Goal: Task Accomplishment & Management: Complete application form

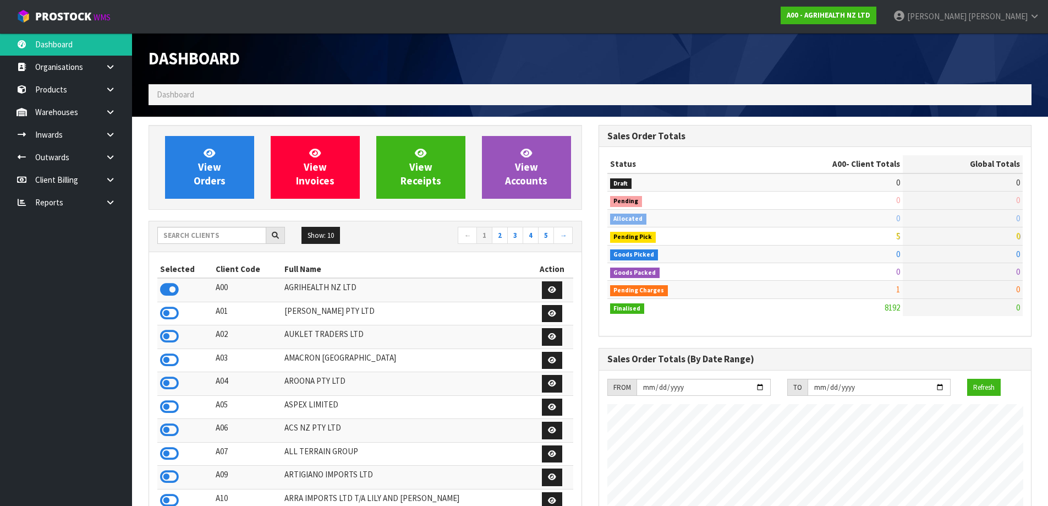
scroll to position [833, 449]
click at [206, 239] on input "text" at bounding box center [211, 235] width 109 height 17
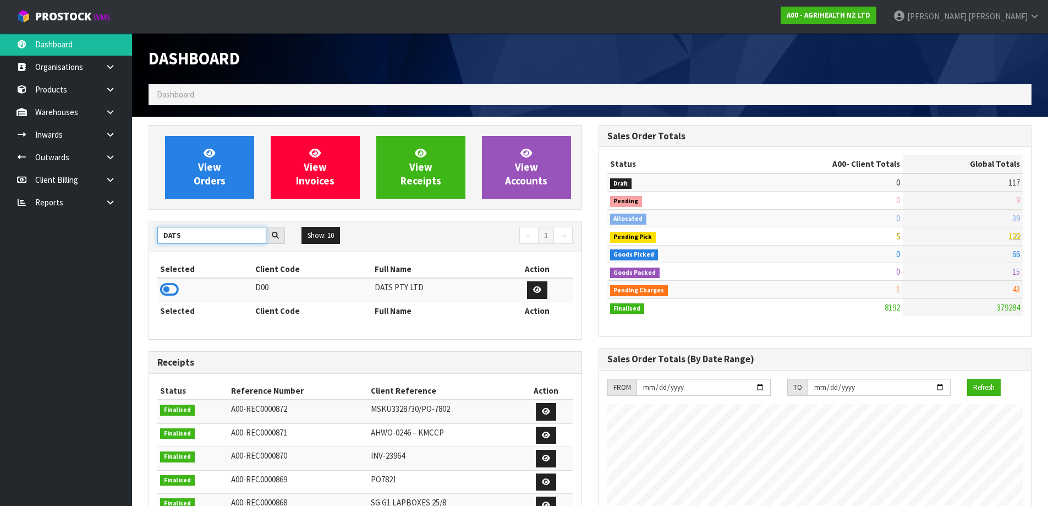
type input "DATS"
click at [157, 294] on div "Selected Client Code Full Name Action D00 DATS PTY LTD Selected Client Code Ful…" at bounding box center [365, 295] width 432 height 87
click at [172, 287] on icon at bounding box center [169, 289] width 19 height 17
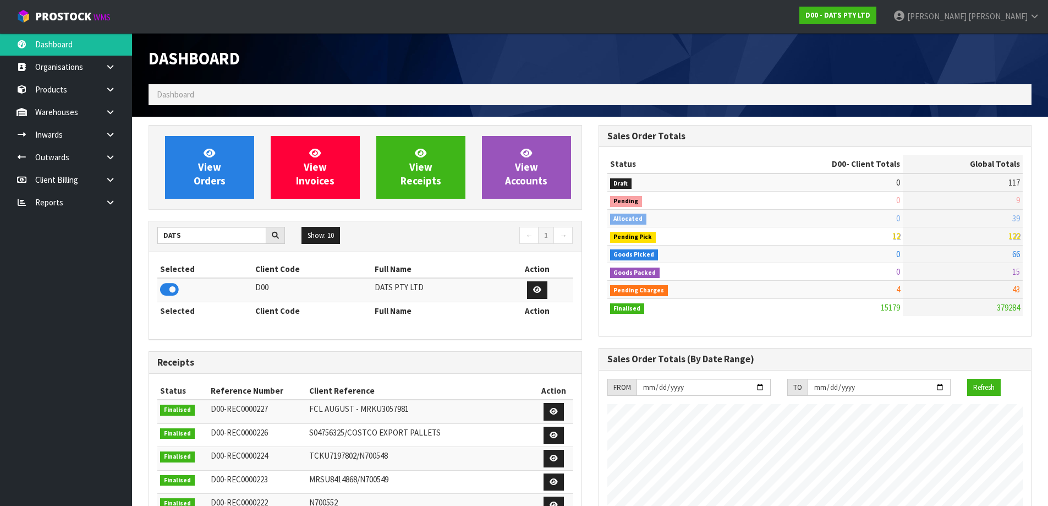
drag, startPoint x: 108, startPoint y: 74, endPoint x: 115, endPoint y: 91, distance: 17.8
click at [108, 74] on link at bounding box center [114, 67] width 35 height 23
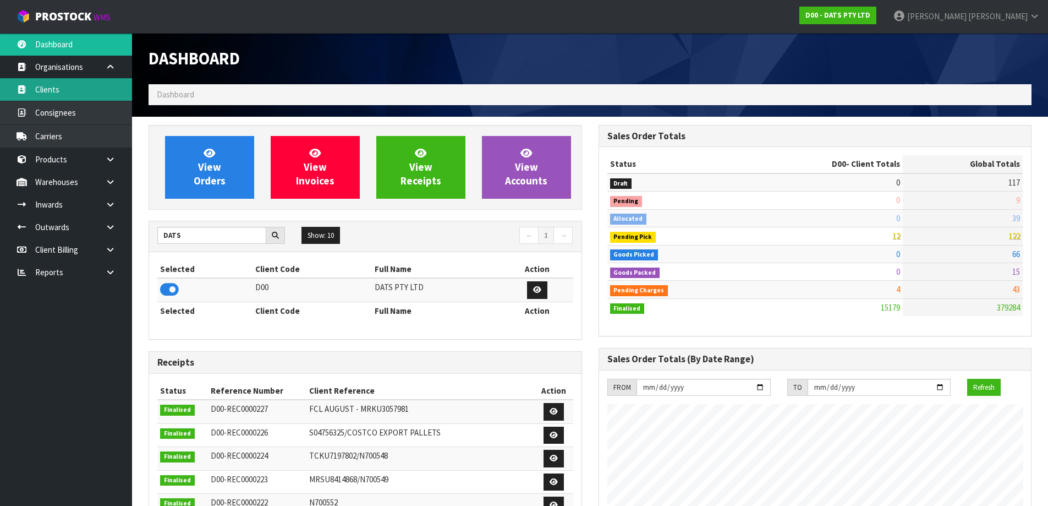
click at [116, 95] on link "Clients" at bounding box center [66, 89] width 132 height 23
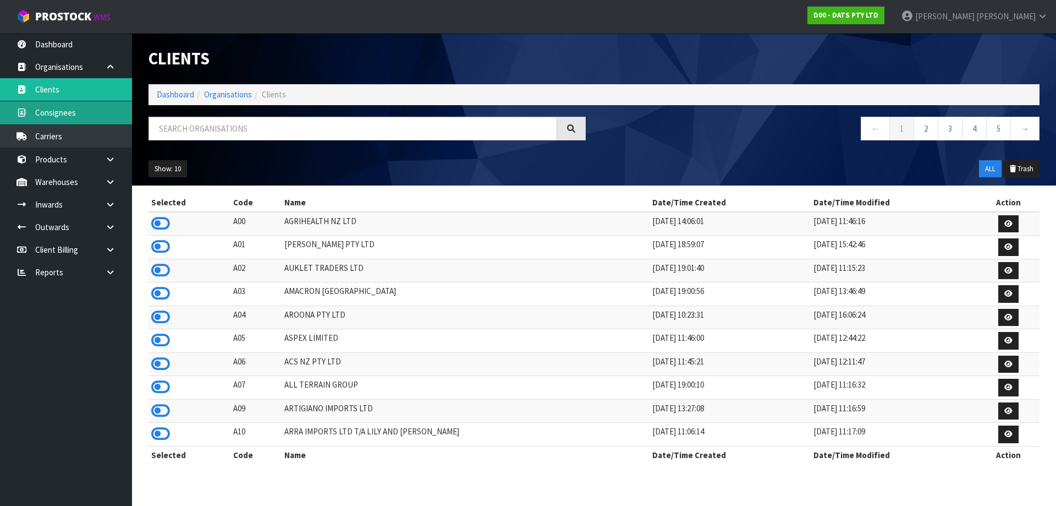
click at [108, 65] on div "Clients Dashboard Organisations Clients ← 1 2 3 4 5 → Show: 10 5 10 25 50 ALL T…" at bounding box center [528, 241] width 1056 height 483
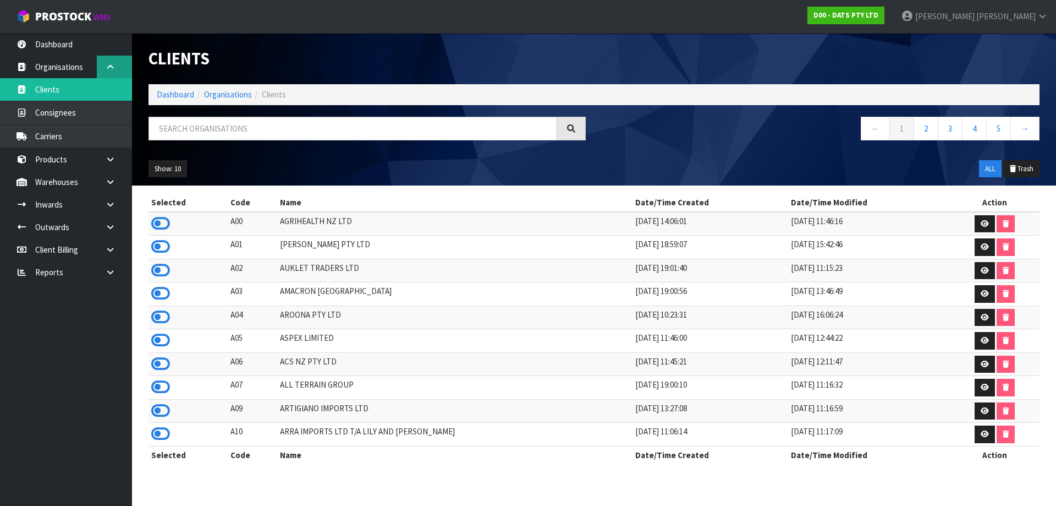
click at [109, 68] on icon at bounding box center [110, 67] width 10 height 8
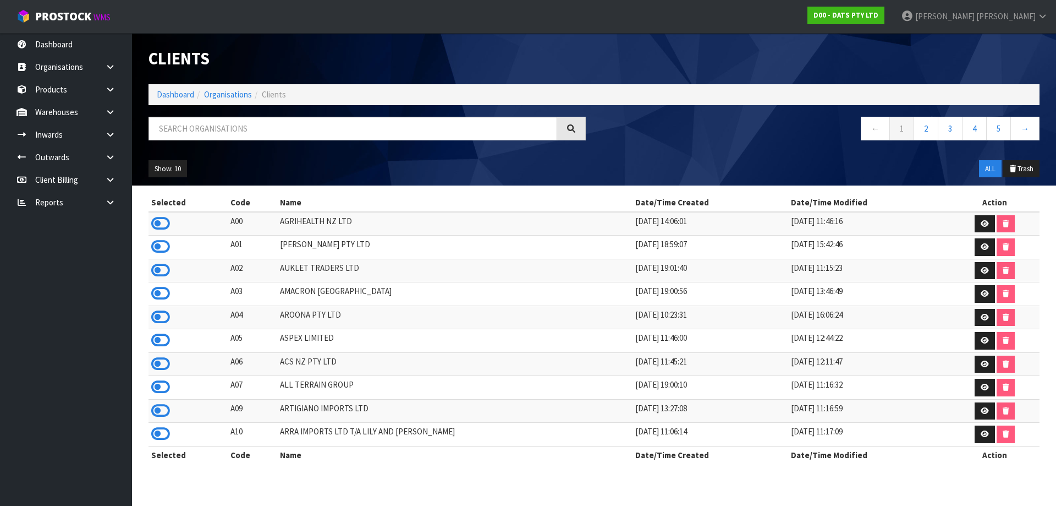
click at [112, 101] on ul "Dashboard Organisations Clients Consignees Carriers Products Categories Serial …" at bounding box center [66, 269] width 132 height 473
click at [110, 128] on link at bounding box center [114, 134] width 35 height 23
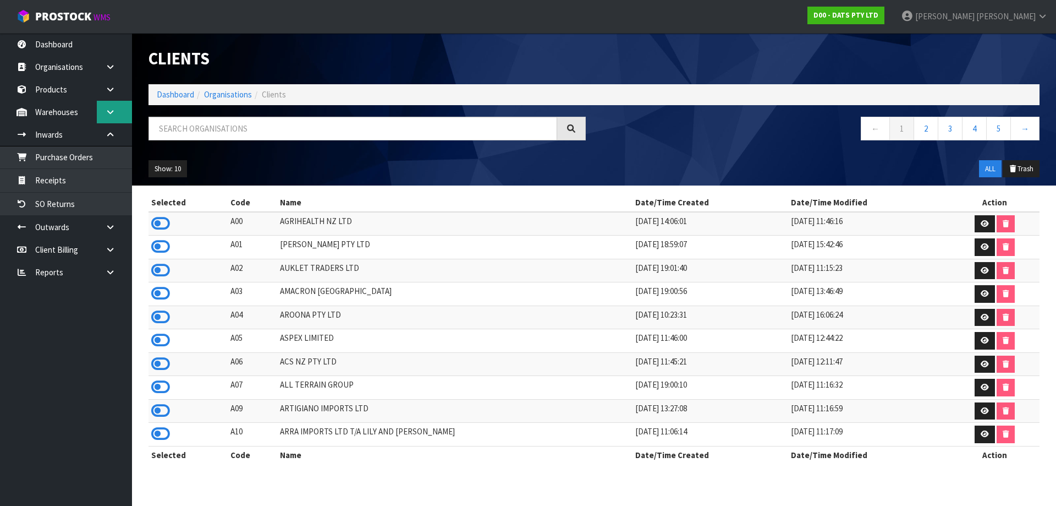
click at [109, 113] on icon at bounding box center [110, 112] width 10 height 8
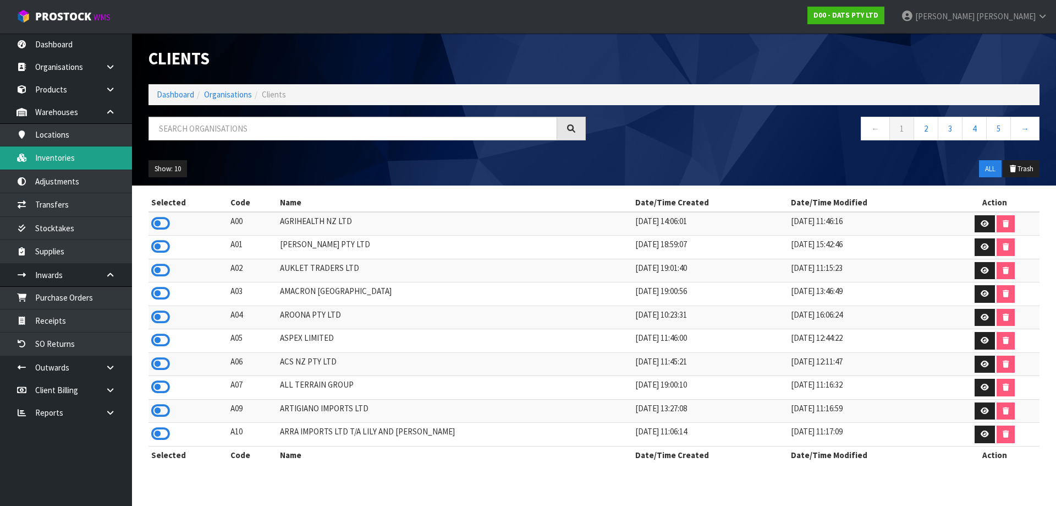
click at [90, 161] on link "Inventories" at bounding box center [66, 157] width 132 height 23
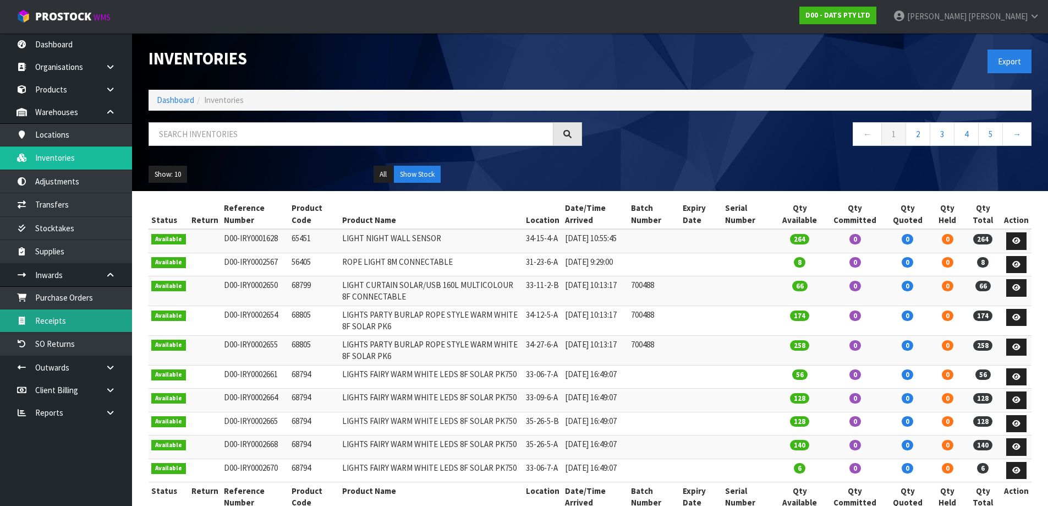
click at [65, 314] on link "Receipts" at bounding box center [66, 320] width 132 height 23
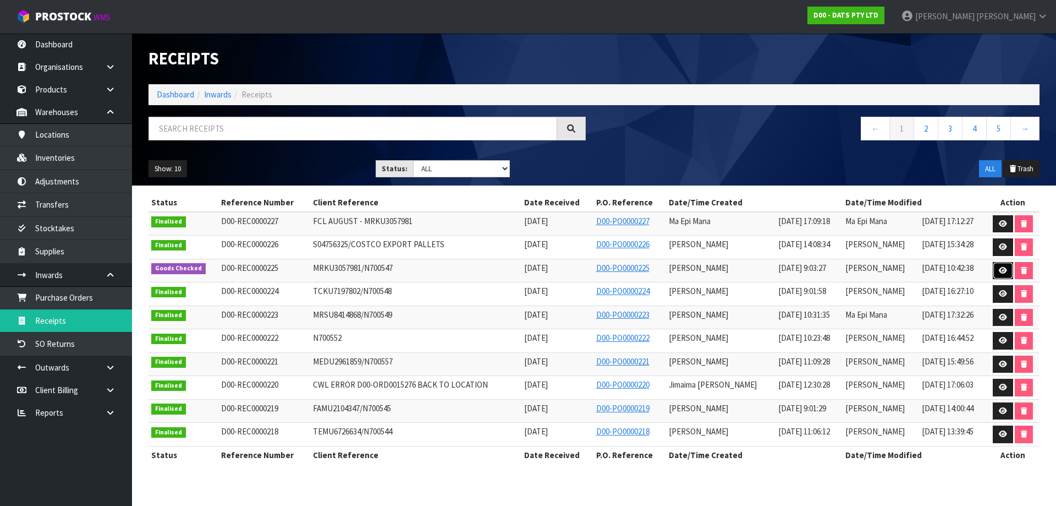
click at [998, 270] on link at bounding box center [1003, 271] width 20 height 18
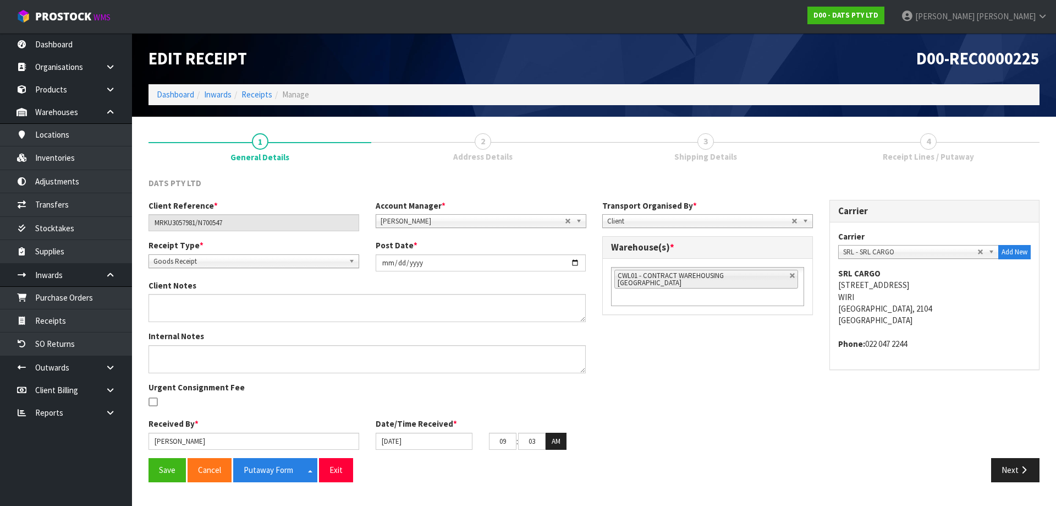
click at [923, 153] on span "Receipt Lines / Putaway" at bounding box center [928, 157] width 91 height 12
click at [1007, 463] on button "Next" at bounding box center [1015, 470] width 48 height 24
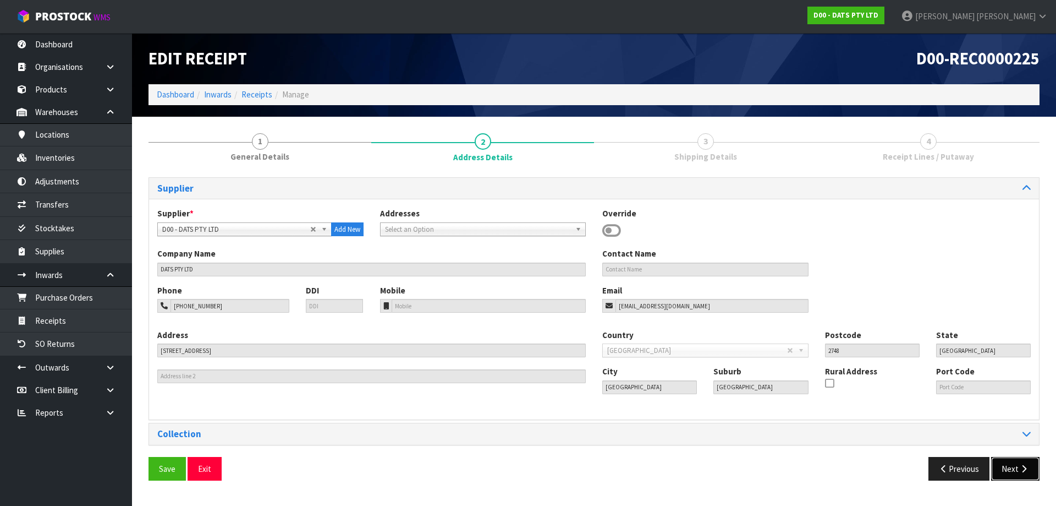
click at [1009, 463] on button "Next" at bounding box center [1015, 469] width 48 height 24
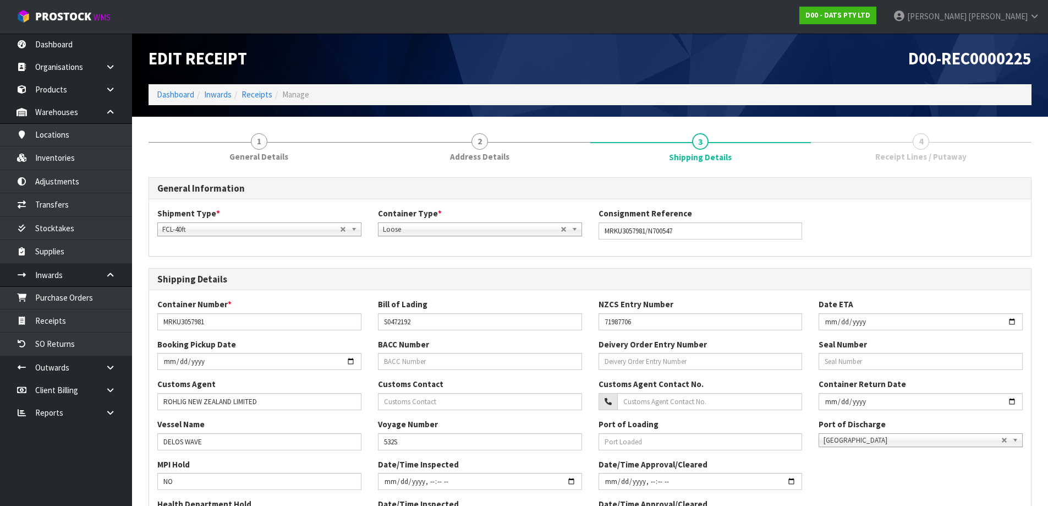
scroll to position [259, 0]
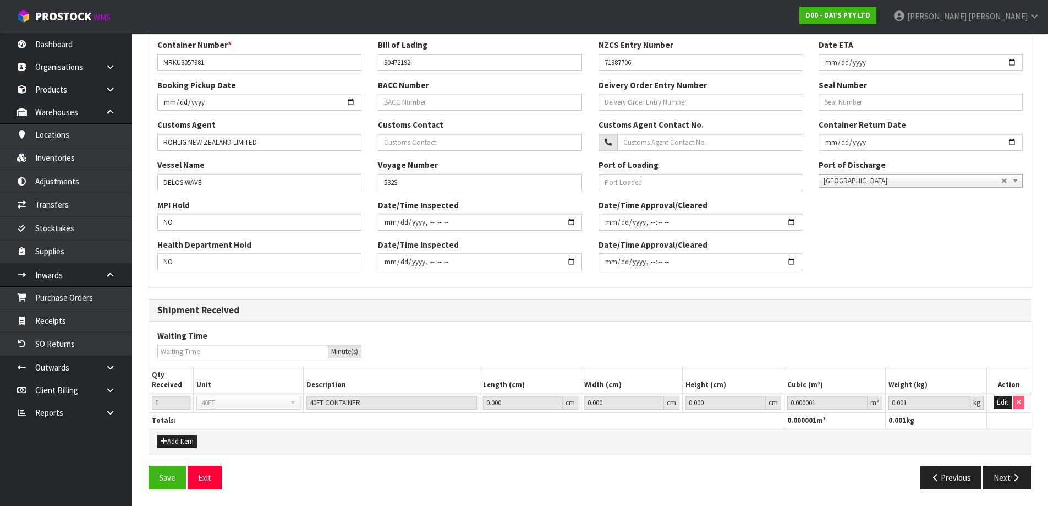
click at [1009, 463] on div "General Information Shipment Type * LCL National LCL International FCL-20ft FCL…" at bounding box center [590, 208] width 883 height 580
click at [1011, 468] on button "Next" at bounding box center [1007, 477] width 48 height 24
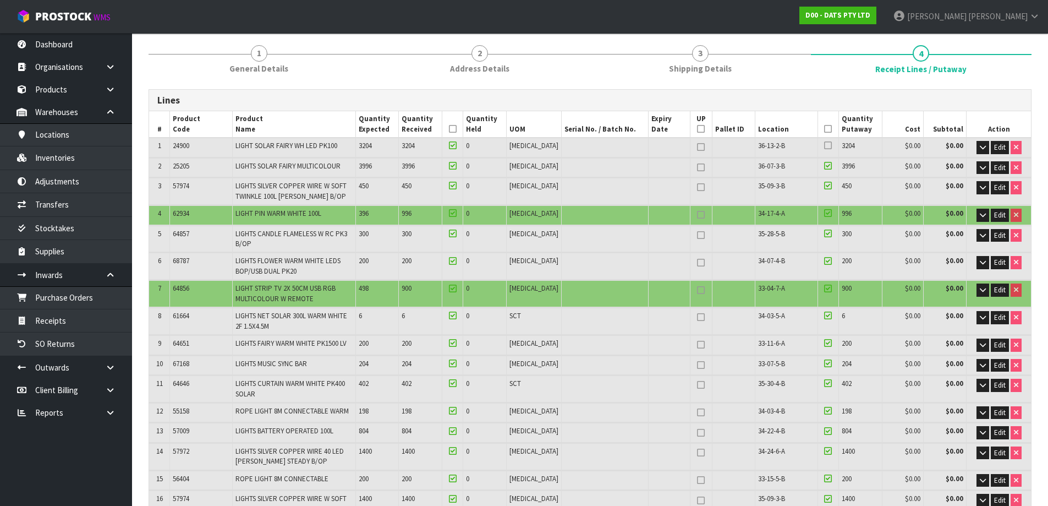
scroll to position [55, 0]
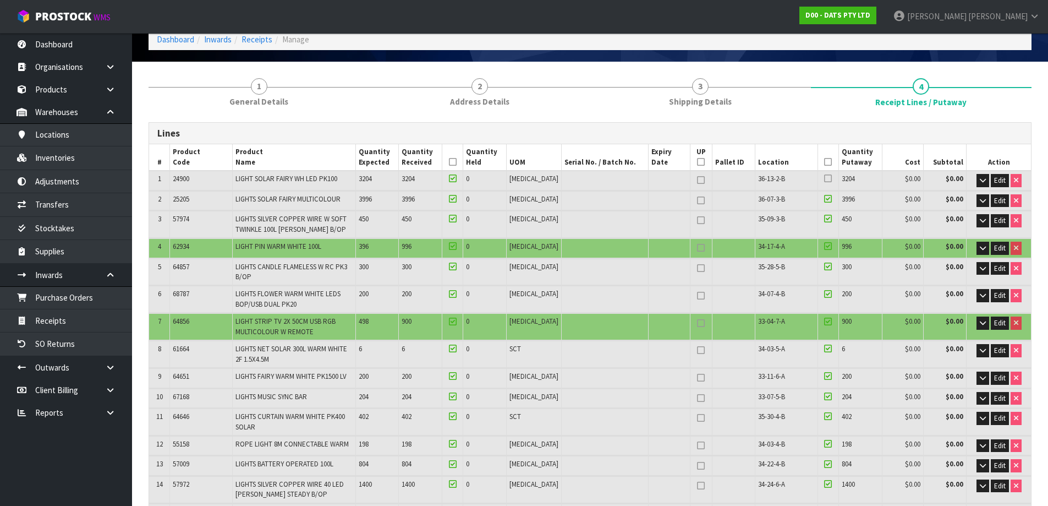
click at [189, 246] on span "62934" at bounding box center [181, 245] width 17 height 9
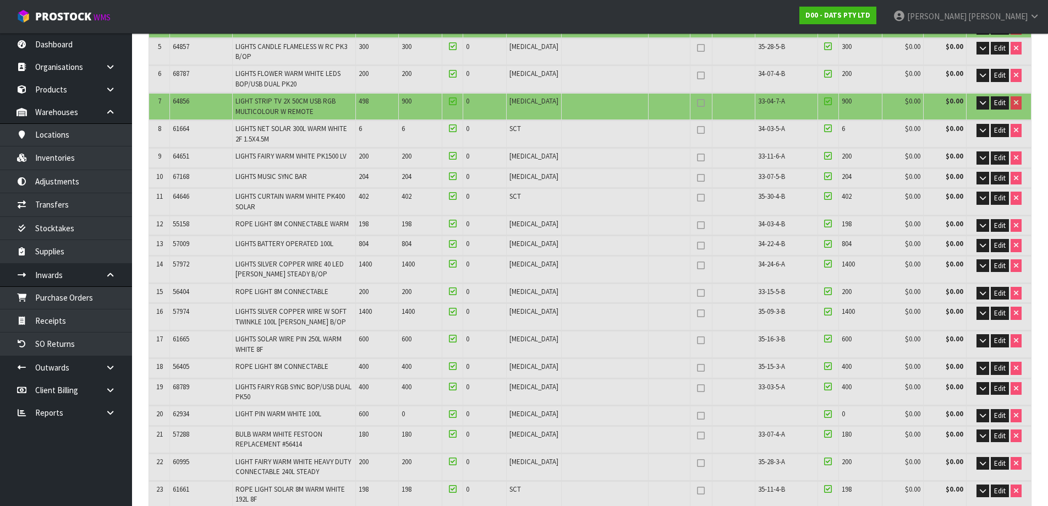
scroll to position [220, 0]
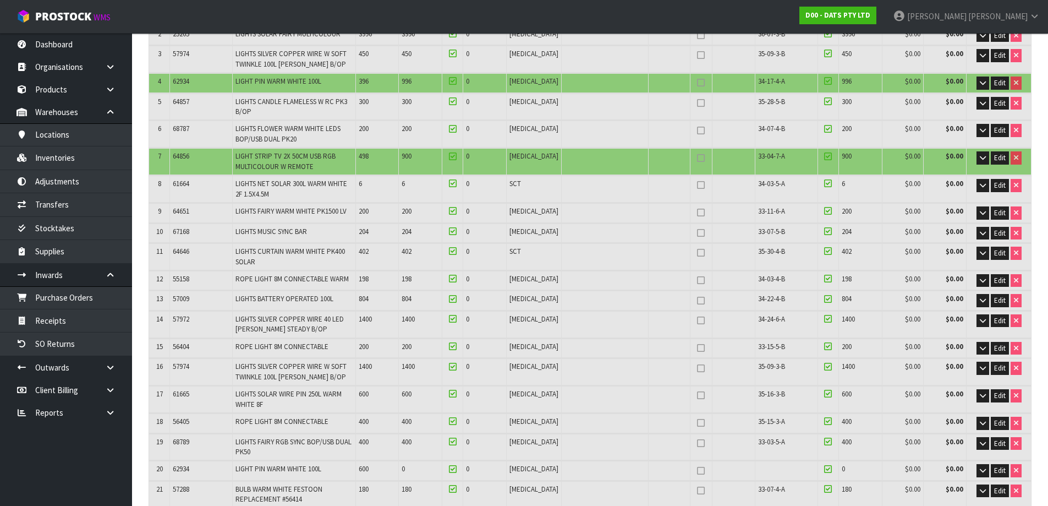
click at [185, 154] on span "64856" at bounding box center [181, 155] width 17 height 9
copy span "64856"
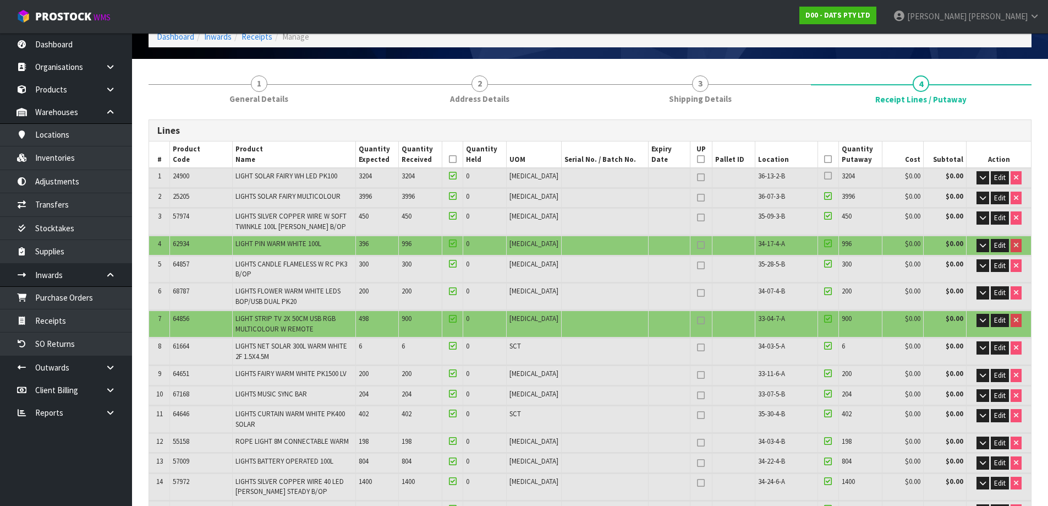
scroll to position [55, 0]
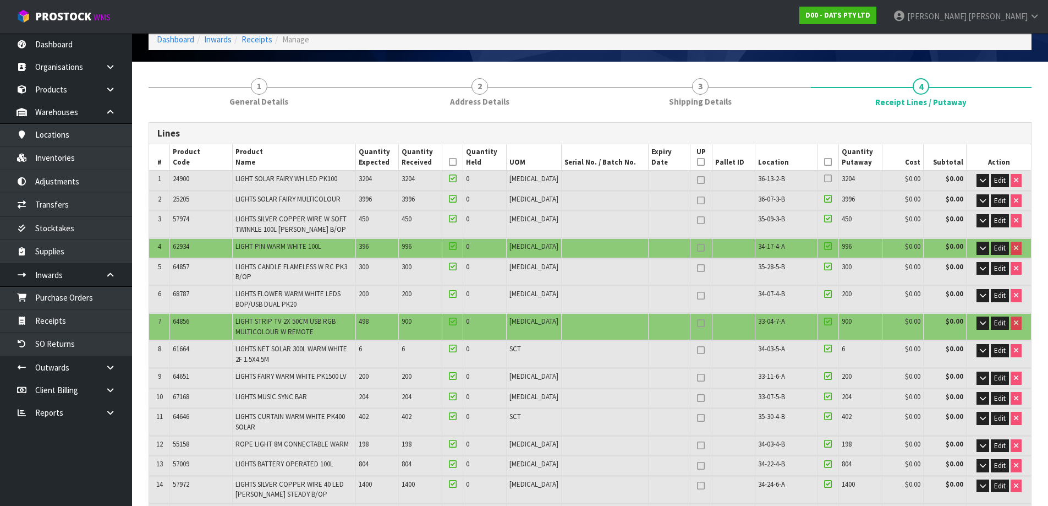
click at [355, 322] on td "LIGHT STRIP TV 2X 50CM USB RGB MULTICOLOUR W REMOTE" at bounding box center [293, 326] width 123 height 26
click at [205, 321] on td "64856" at bounding box center [201, 326] width 62 height 26
click at [181, 317] on span "64856" at bounding box center [181, 320] width 17 height 9
click at [186, 324] on span "64856" at bounding box center [181, 320] width 17 height 9
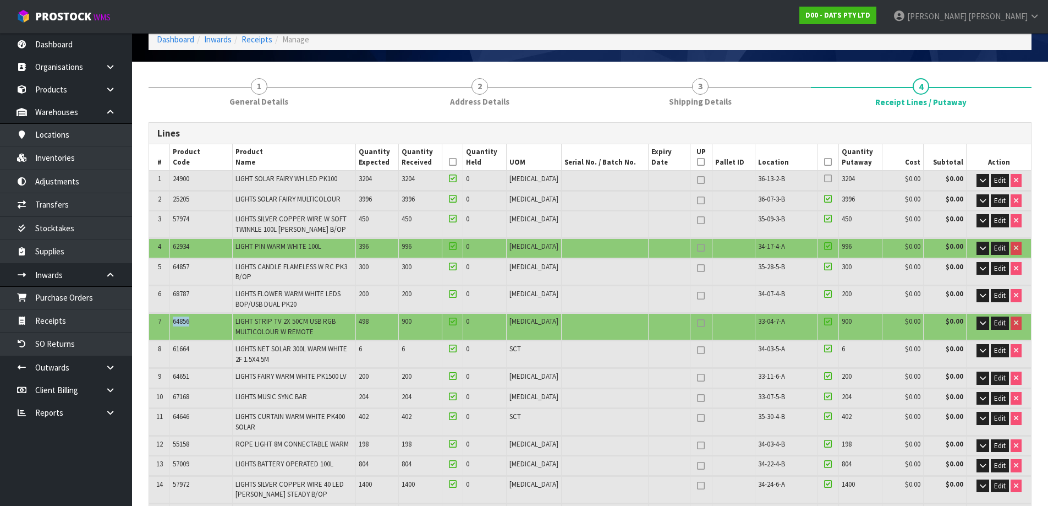
copy span "64856"
click at [525, 338] on td "[MEDICAL_DATA]" at bounding box center [533, 326] width 55 height 26
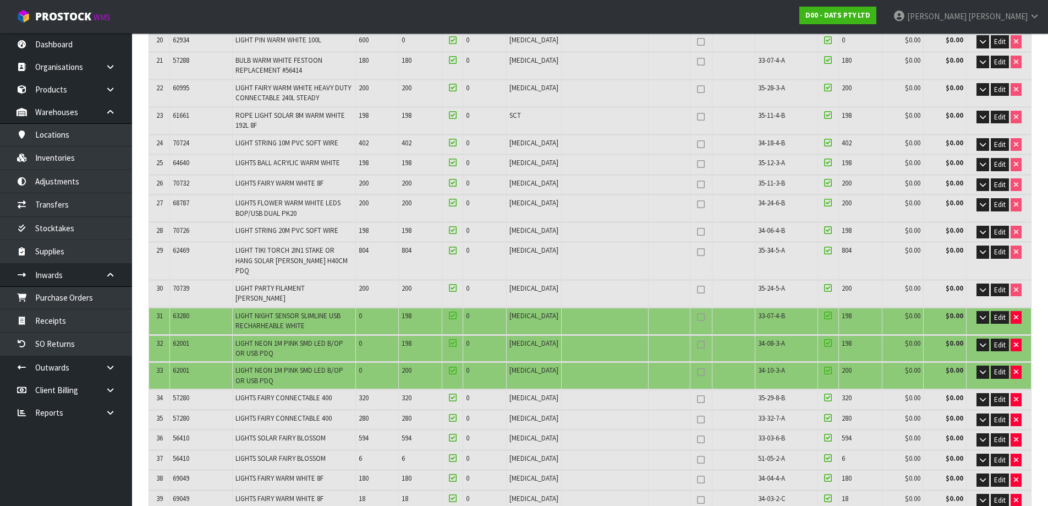
scroll to position [660, 0]
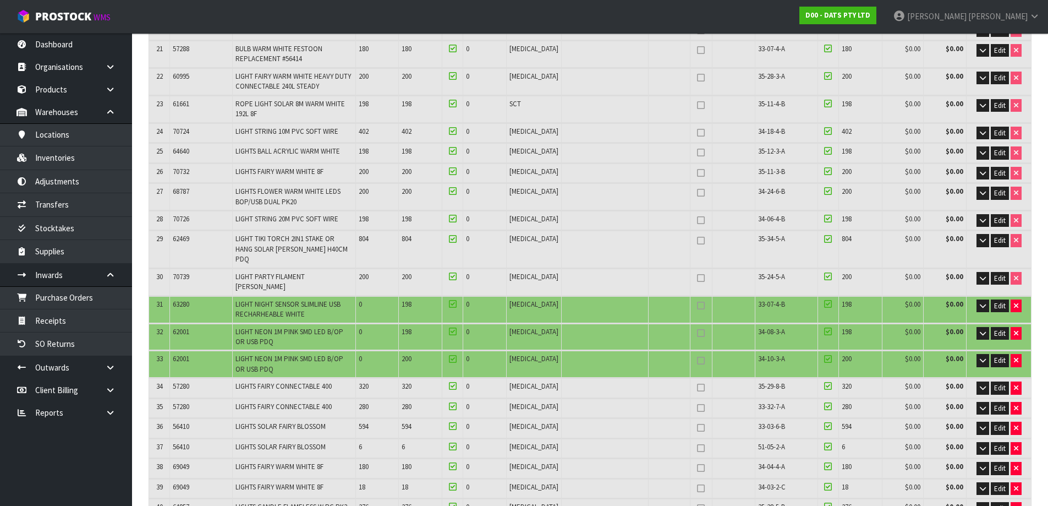
click at [186, 299] on span "63280" at bounding box center [181, 303] width 17 height 9
copy span "63280"
click at [180, 327] on span "62001" at bounding box center [181, 331] width 17 height 9
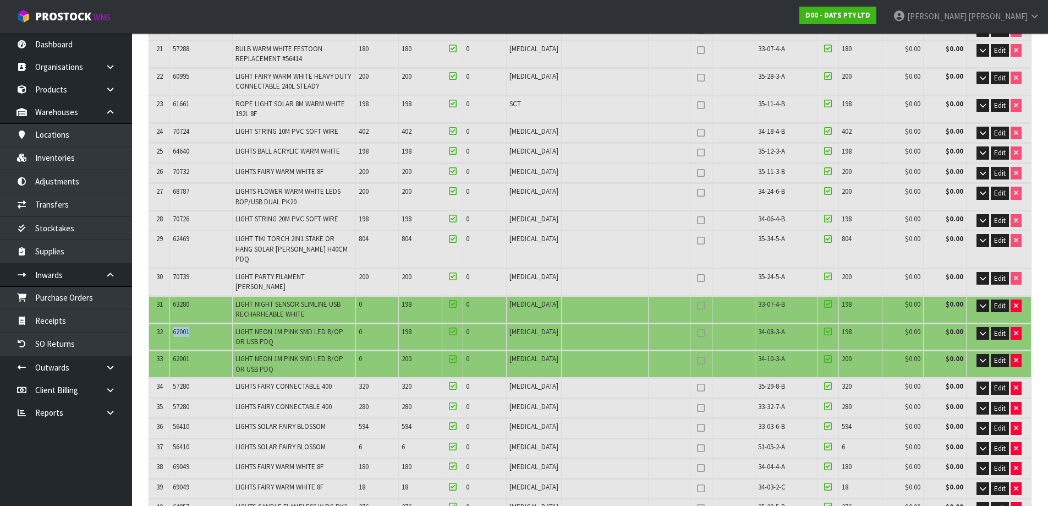
copy span "62001"
click at [217, 323] on td "62001" at bounding box center [201, 336] width 62 height 26
click at [200, 323] on td "62001" at bounding box center [201, 336] width 62 height 26
drag, startPoint x: 173, startPoint y: 312, endPoint x: 179, endPoint y: 312, distance: 6.1
click at [174, 323] on td "62001" at bounding box center [201, 336] width 62 height 26
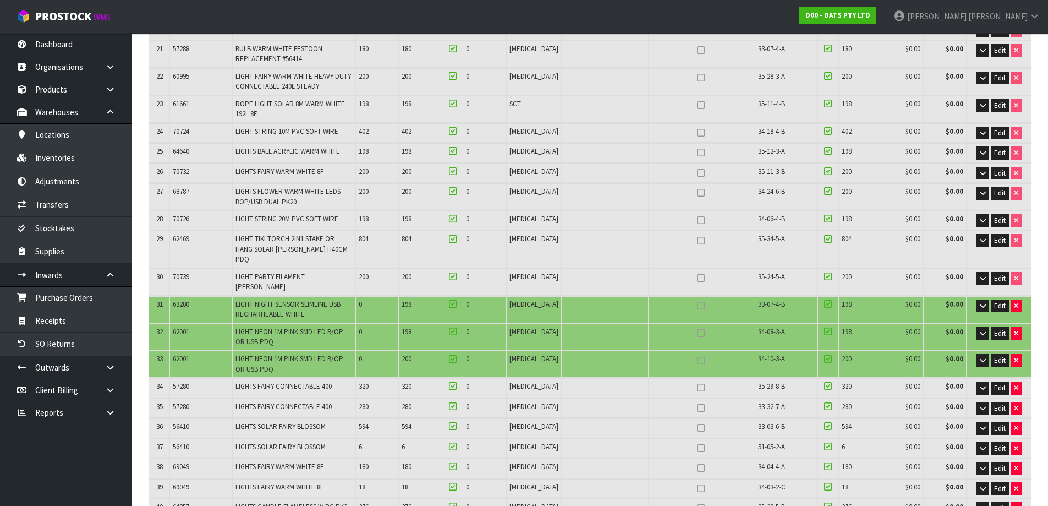
click at [182, 327] on span "62001" at bounding box center [181, 331] width 17 height 9
click at [208, 327] on td "62001" at bounding box center [201, 336] width 62 height 26
click at [175, 350] on td "62001" at bounding box center [201, 363] width 62 height 26
click at [178, 354] on span "62001" at bounding box center [181, 358] width 17 height 9
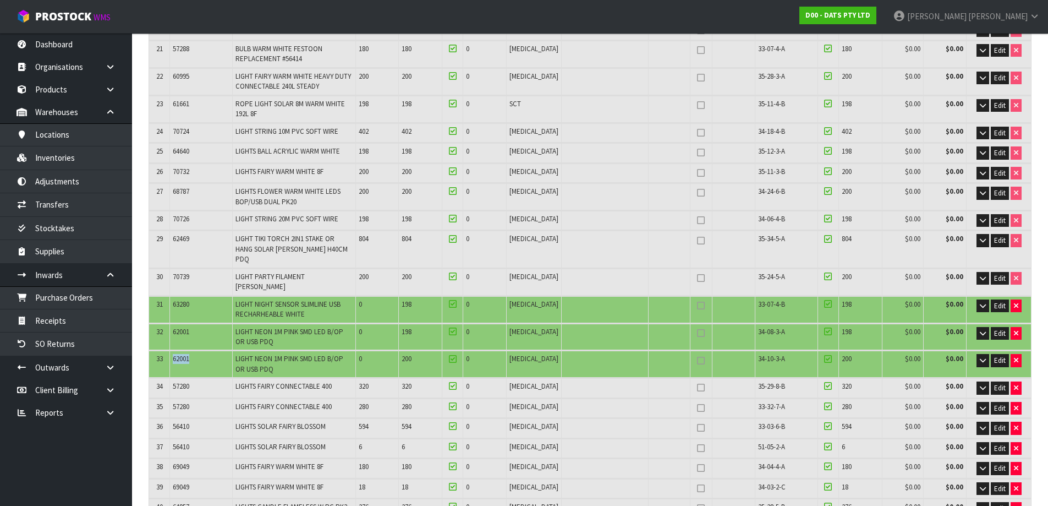
click at [179, 354] on span "62001" at bounding box center [181, 358] width 17 height 9
click at [257, 327] on span "LIGHT NEON 1M PINK SMD LED B/OP OR USB PDQ" at bounding box center [289, 336] width 108 height 19
click at [227, 323] on td "62001" at bounding box center [201, 336] width 62 height 26
click at [183, 327] on span "62001" at bounding box center [181, 331] width 17 height 9
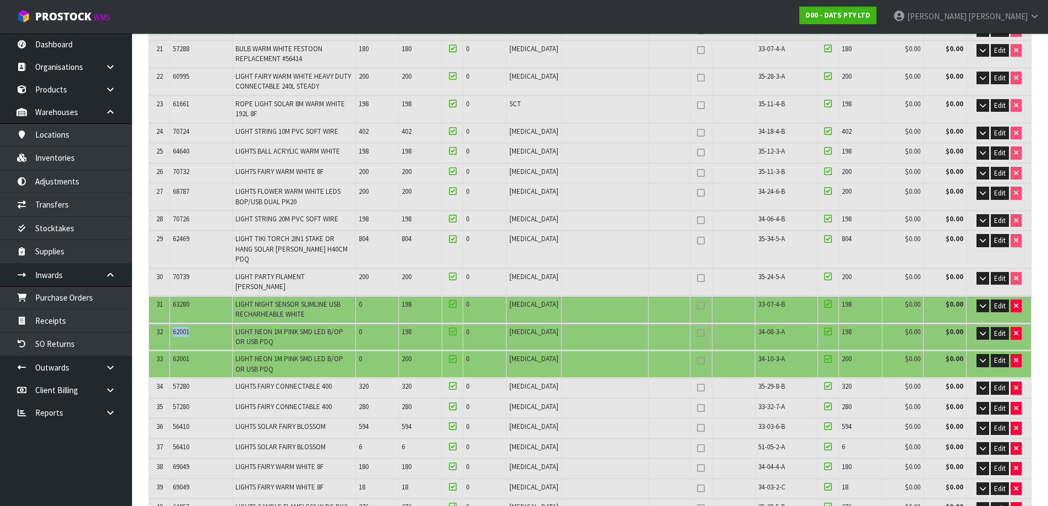
copy span "62001"
click at [185, 354] on span "62001" at bounding box center [181, 358] width 17 height 9
copy span "62001"
click at [469, 402] on span "0" at bounding box center [467, 406] width 3 height 9
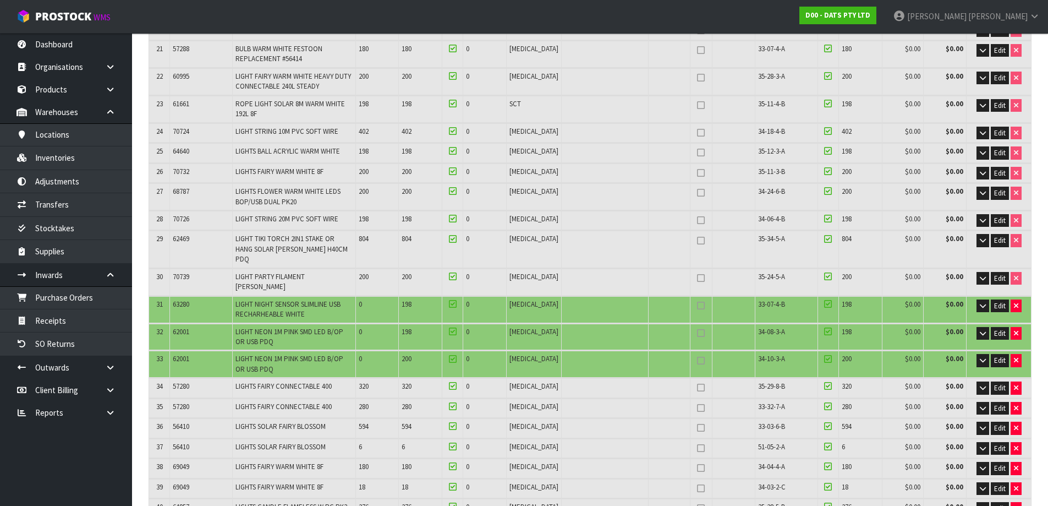
click at [593, 350] on td at bounding box center [604, 363] width 87 height 26
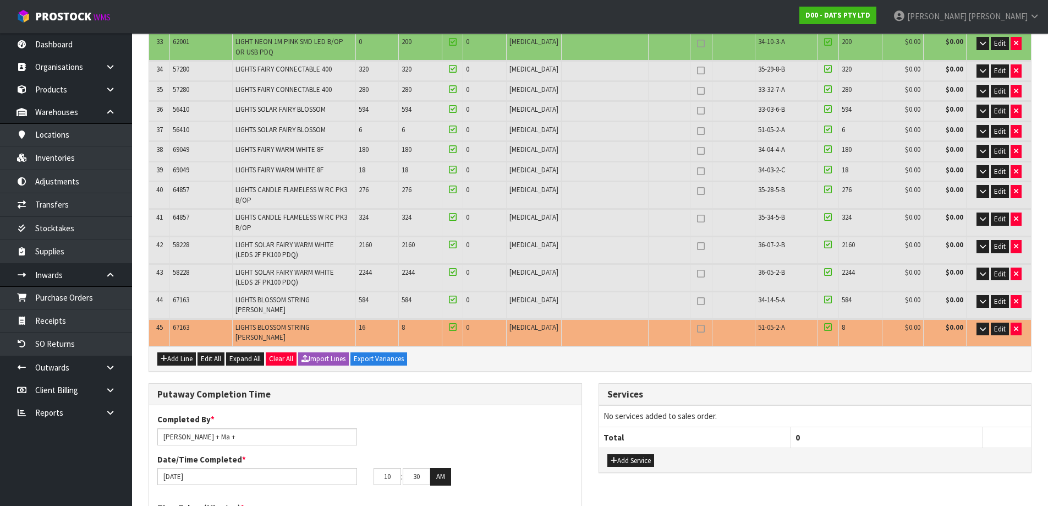
scroll to position [935, 0]
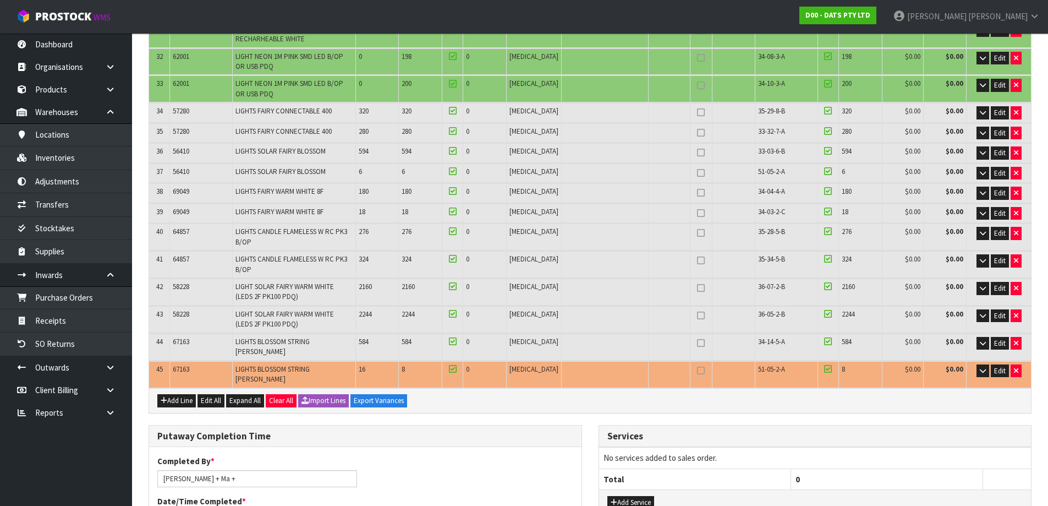
click at [186, 337] on span "67163" at bounding box center [181, 341] width 17 height 9
copy span "67163"
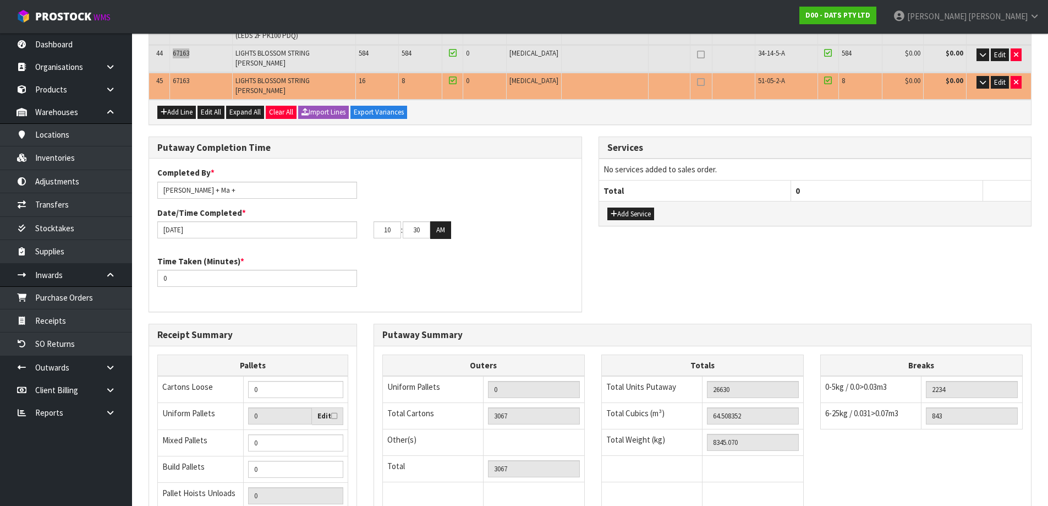
scroll to position [1265, 0]
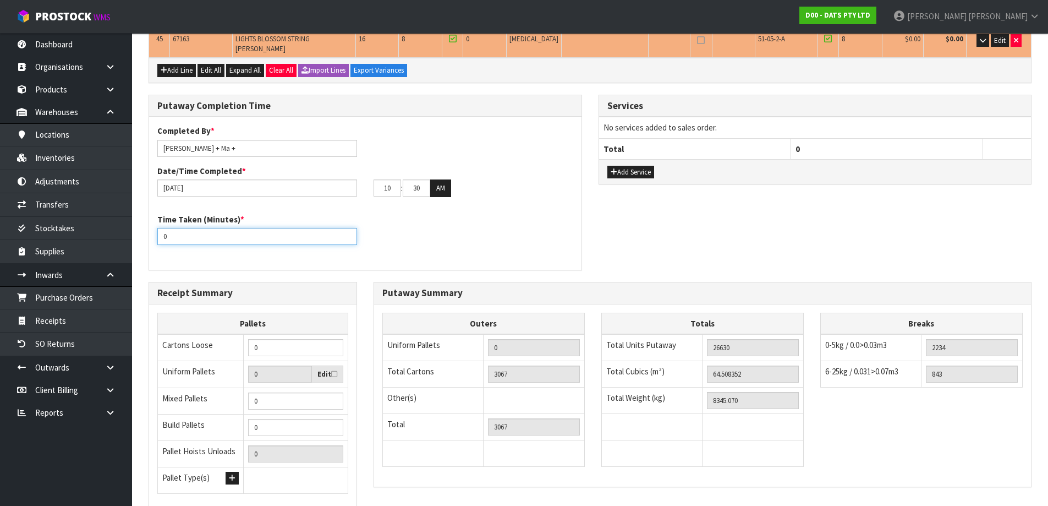
drag, startPoint x: 298, startPoint y: 203, endPoint x: 150, endPoint y: 201, distance: 148.0
click at [150, 213] on div "Time Taken (Minutes) * 0" at bounding box center [257, 228] width 216 height 31
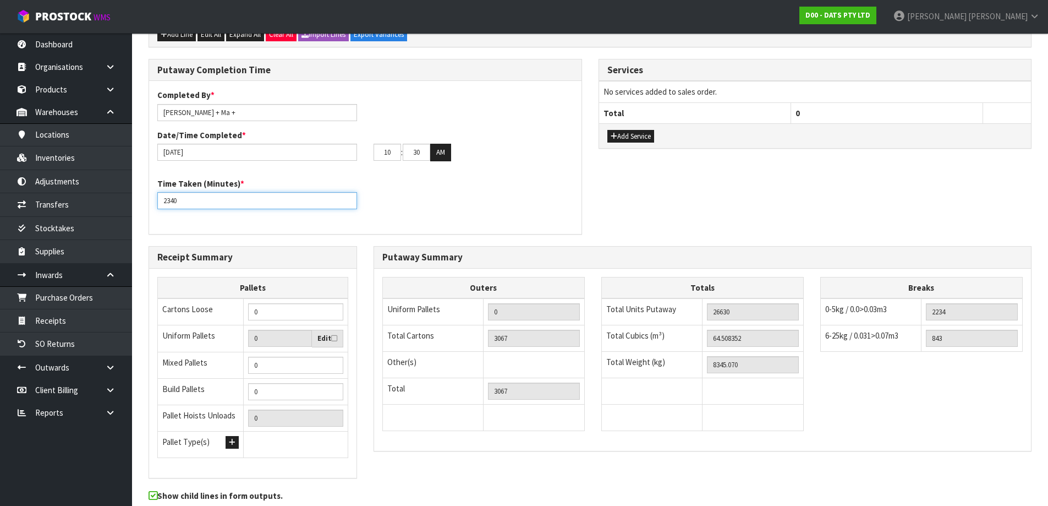
scroll to position [1319, 0]
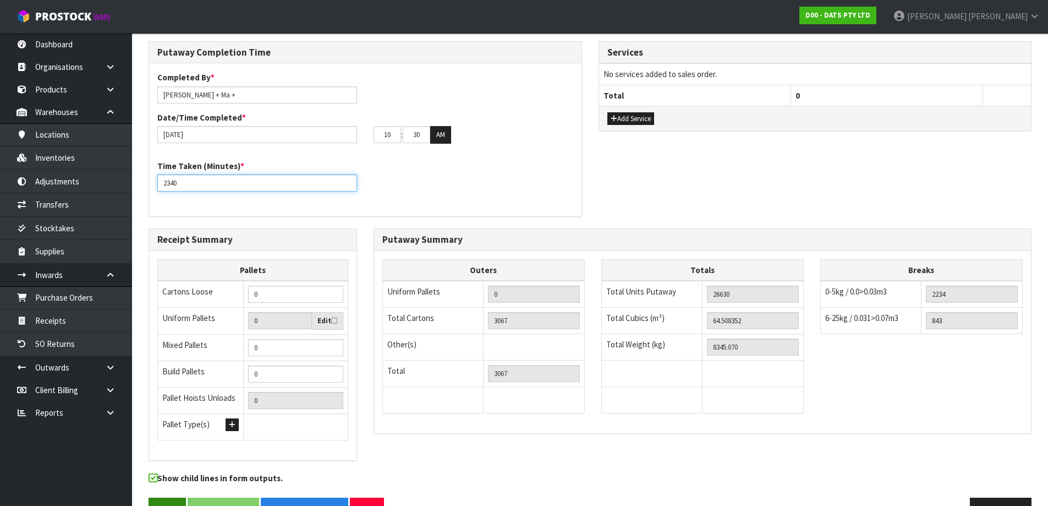
type input "2340"
click at [157, 497] on button "Save" at bounding box center [167, 509] width 37 height 24
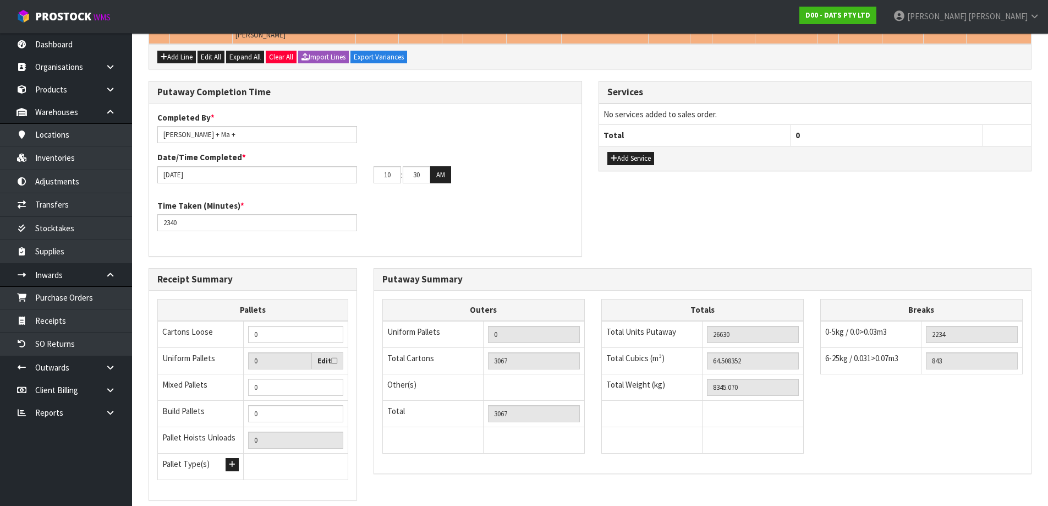
scroll to position [0, 0]
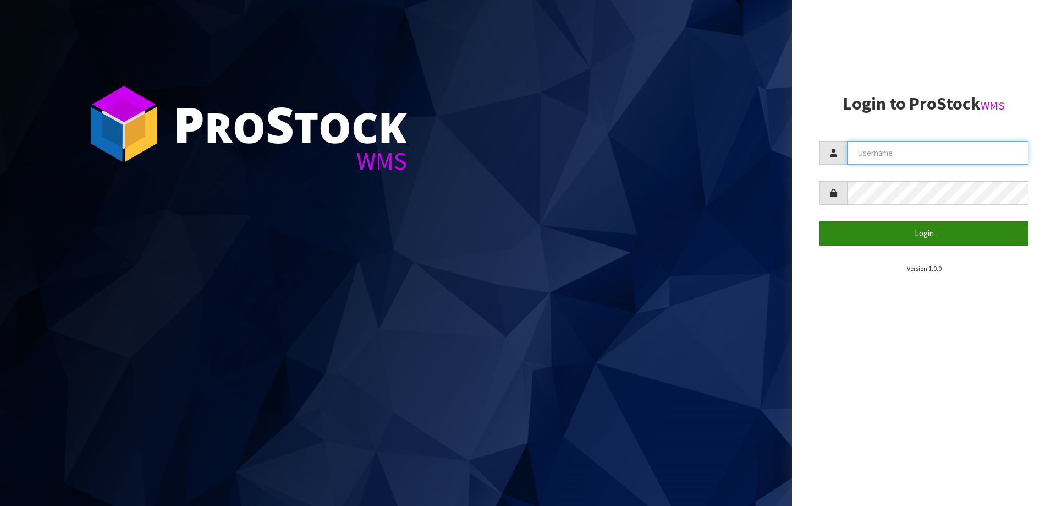
type input "[PERSON_NAME]"
click at [883, 228] on button "Login" at bounding box center [924, 233] width 209 height 24
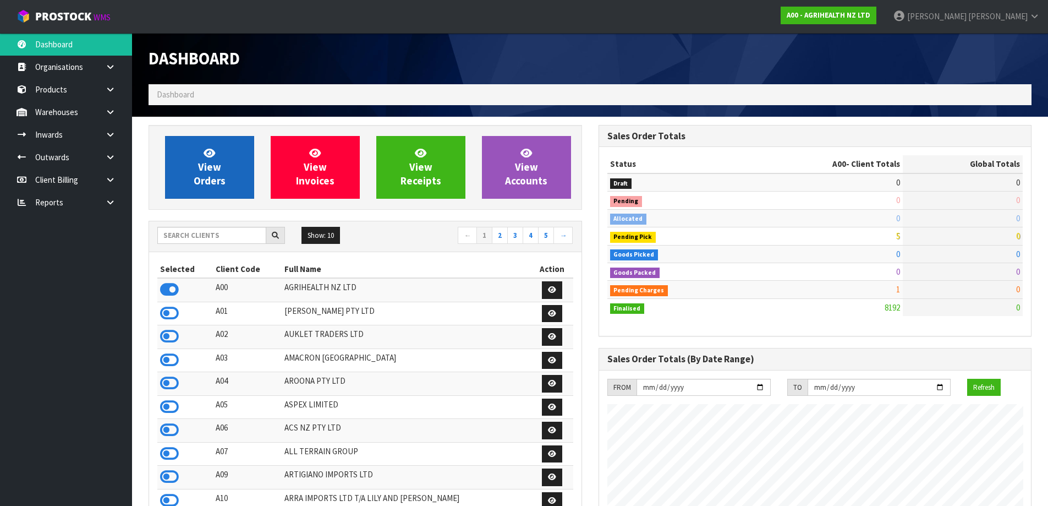
scroll to position [833, 449]
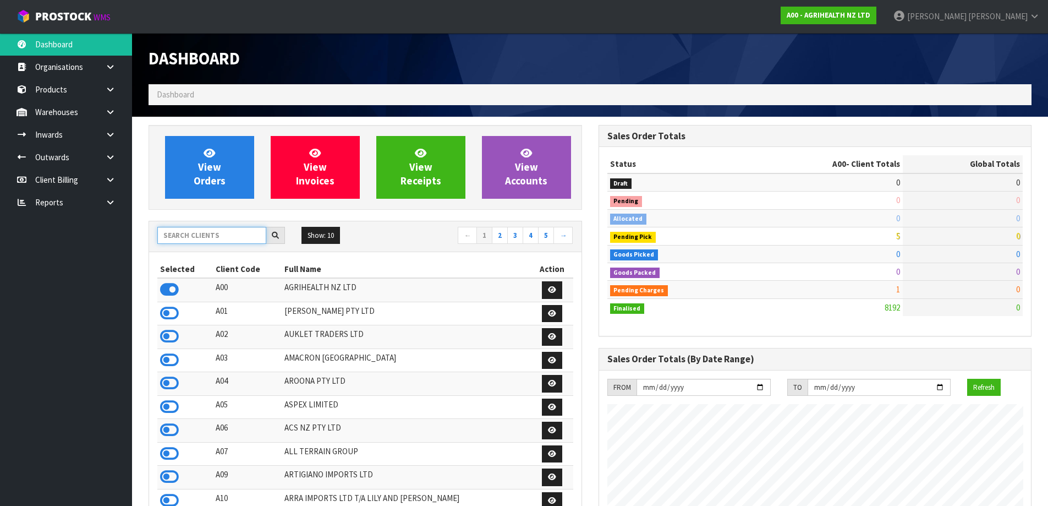
click at [208, 230] on input "text" at bounding box center [211, 235] width 109 height 17
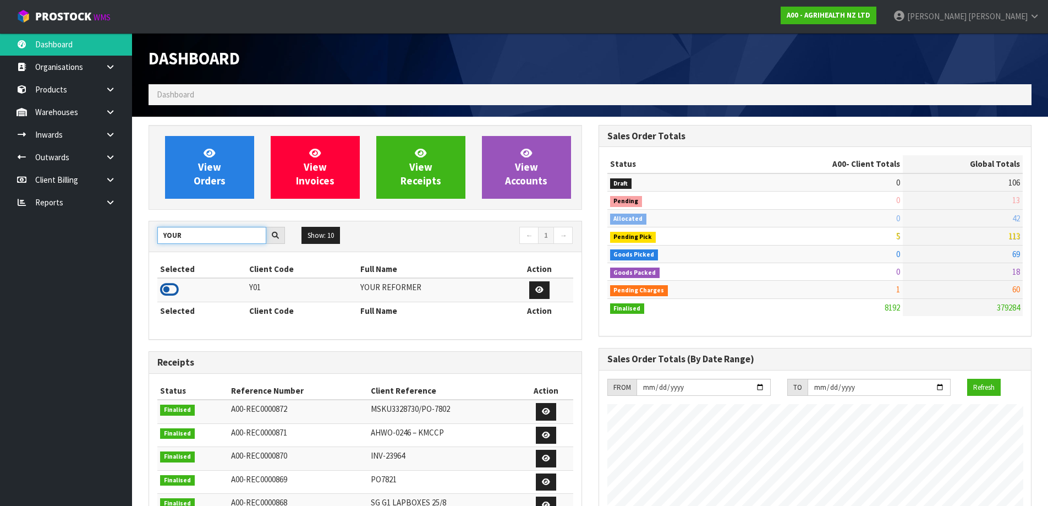
type input "YOUR"
click at [161, 288] on icon at bounding box center [169, 289] width 19 height 17
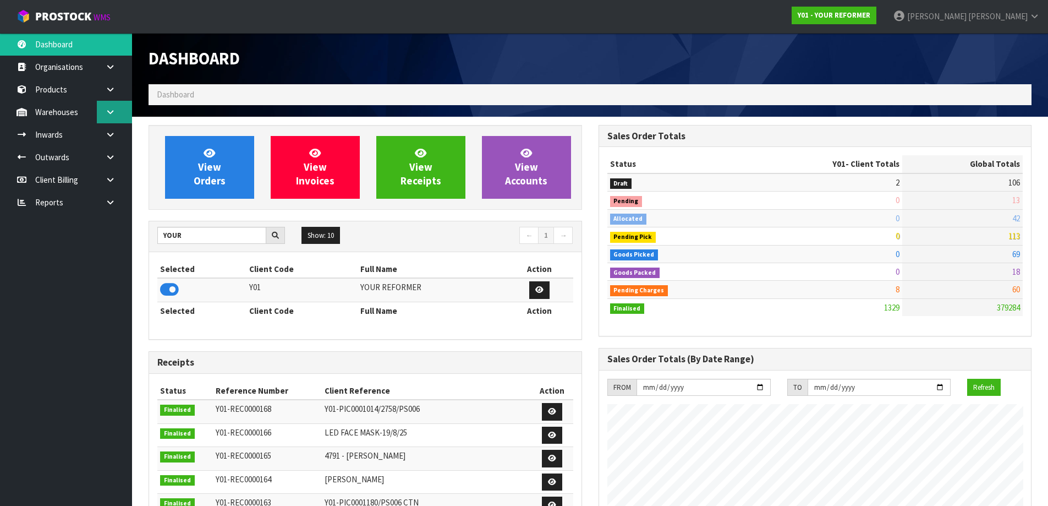
click at [124, 105] on link at bounding box center [114, 112] width 35 height 23
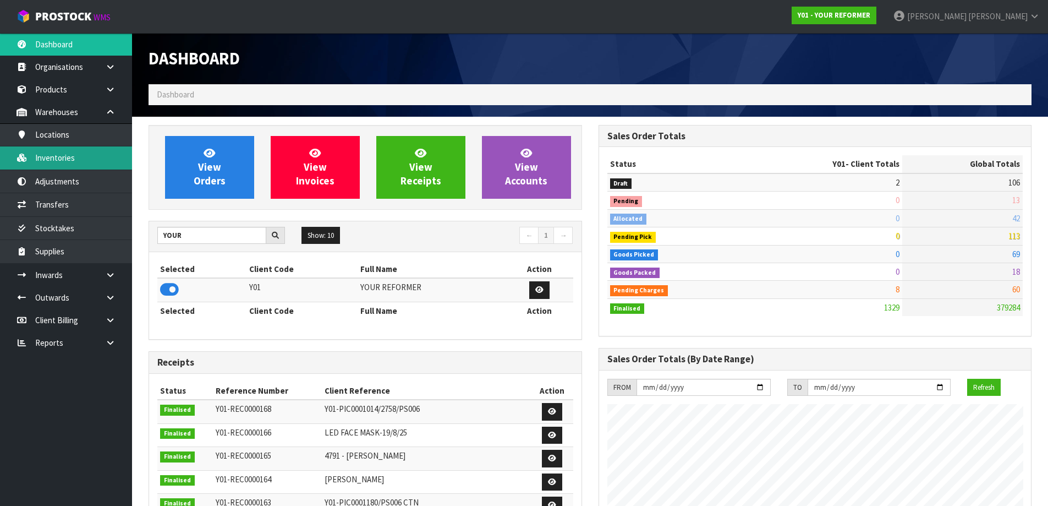
click at [82, 148] on link "Inventories" at bounding box center [66, 157] width 132 height 23
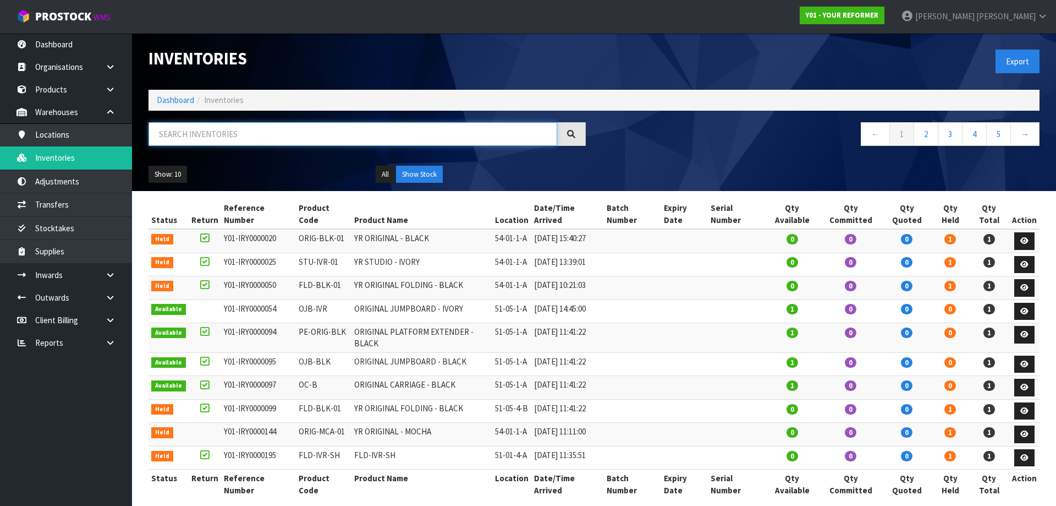
click at [272, 140] on input "text" at bounding box center [353, 134] width 409 height 24
paste input "PS002"
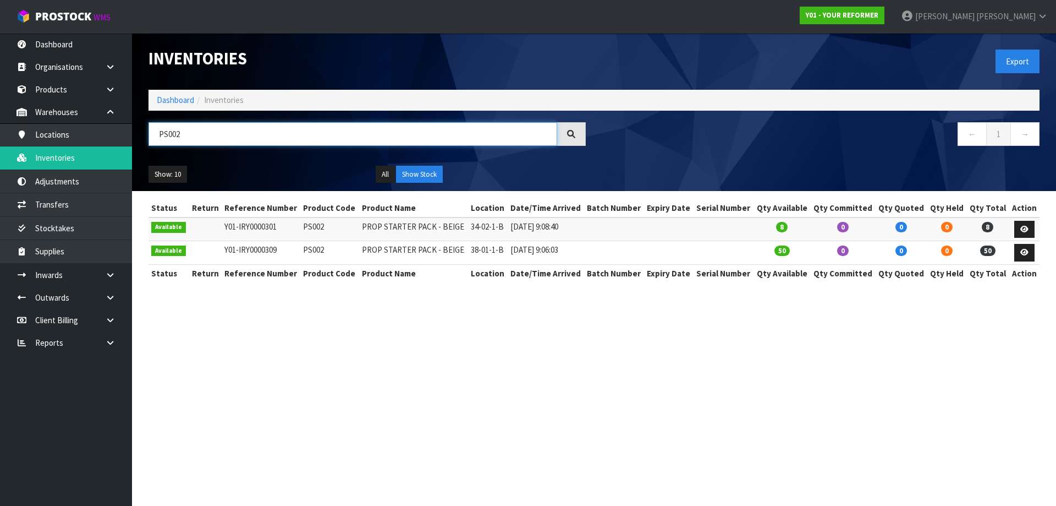
click at [179, 134] on input "PS002" at bounding box center [353, 134] width 409 height 24
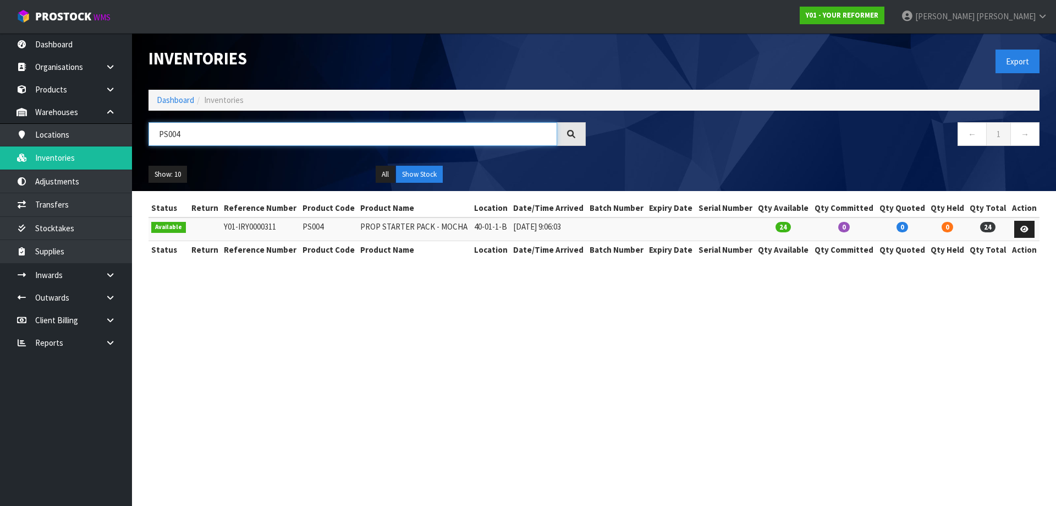
type input "PS004"
click at [112, 201] on link "Transfers" at bounding box center [66, 204] width 132 height 23
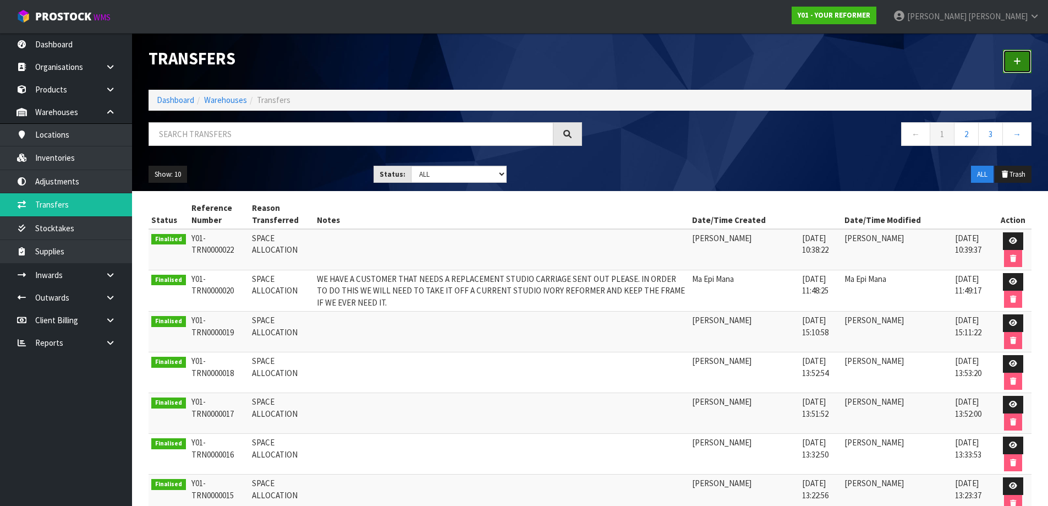
click at [1021, 57] on link at bounding box center [1017, 62] width 29 height 24
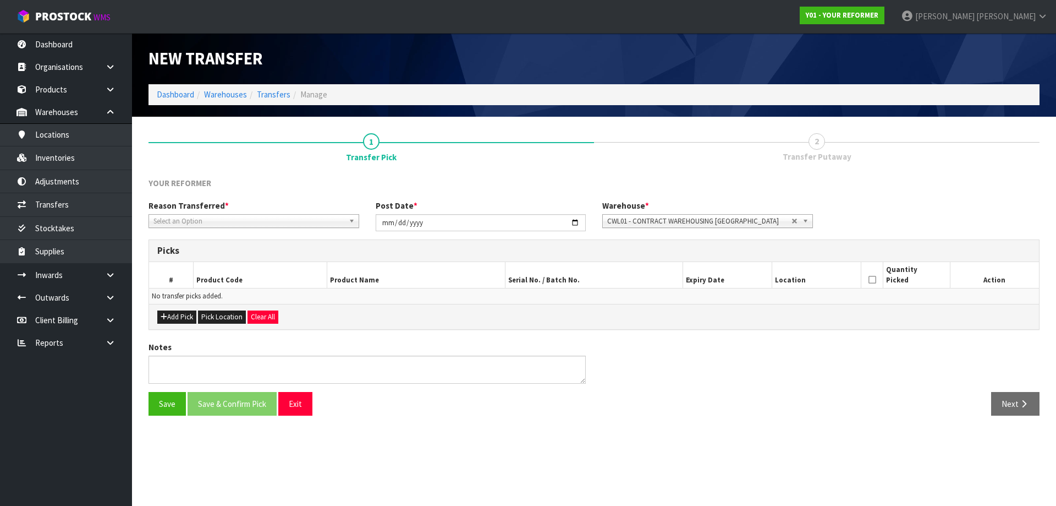
click at [261, 209] on div "Reason Transferred * Space Allocation Damage Expired Stock Repair QA Select an …" at bounding box center [253, 214] width 227 height 28
click at [257, 218] on span "Select an Option" at bounding box center [248, 221] width 191 height 13
click at [180, 322] on button "Add Pick" at bounding box center [176, 316] width 39 height 13
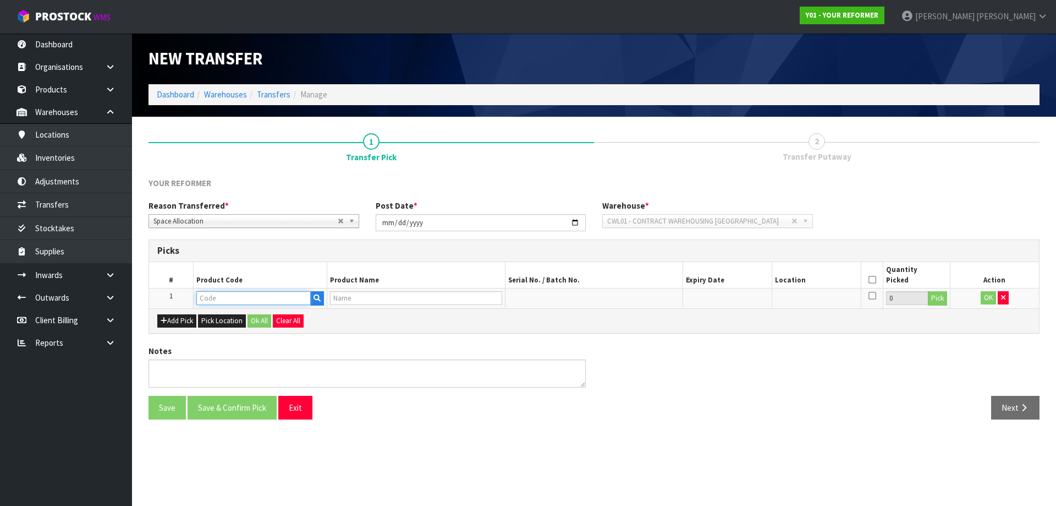
click at [233, 294] on input "text" at bounding box center [253, 298] width 114 height 14
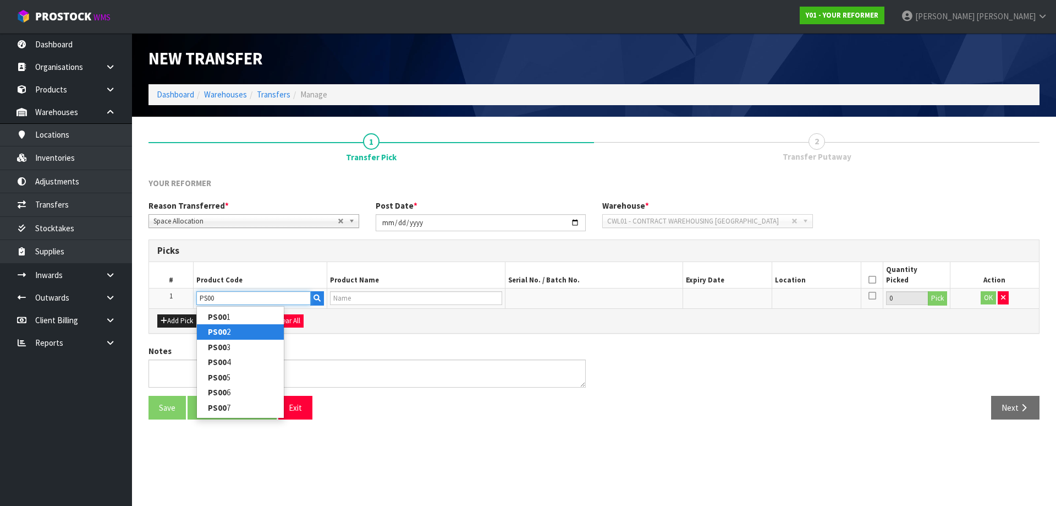
type input "PS00"
click at [209, 330] on strong "PS00" at bounding box center [217, 331] width 19 height 10
type input "PS002"
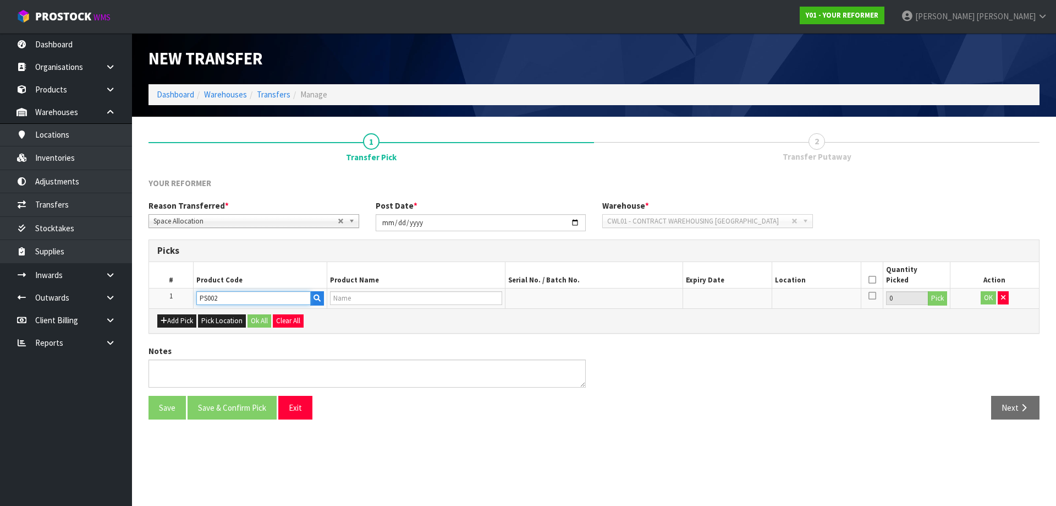
type input "PROP STARTER PACK - BEIGE"
click at [938, 299] on button "Pick" at bounding box center [937, 298] width 19 height 14
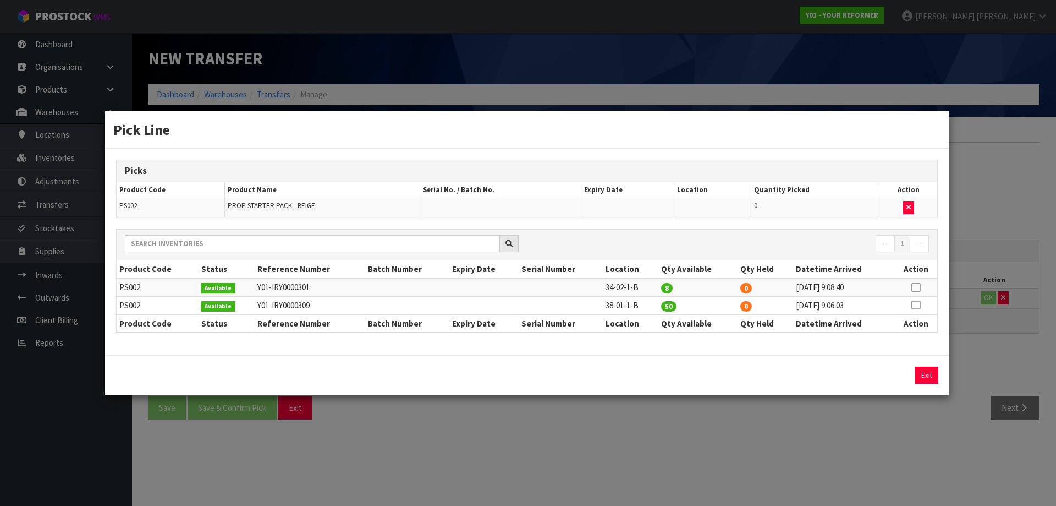
click at [918, 287] on icon at bounding box center [916, 287] width 9 height 1
click at [889, 371] on button "Assign Pick" at bounding box center [889, 374] width 45 height 17
type input "8"
click at [914, 305] on icon at bounding box center [916, 305] width 9 height 1
click at [899, 374] on button "Assign Pick" at bounding box center [889, 374] width 45 height 17
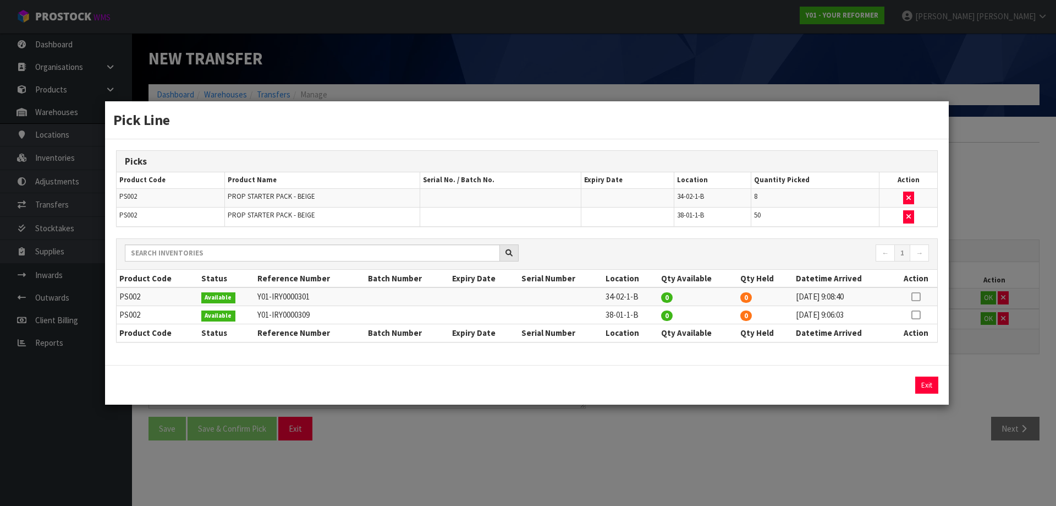
click at [1000, 346] on div "Pick Line Picks Product Code Product Name Serial No. / Batch No. Expiry Date Lo…" at bounding box center [528, 253] width 1056 height 506
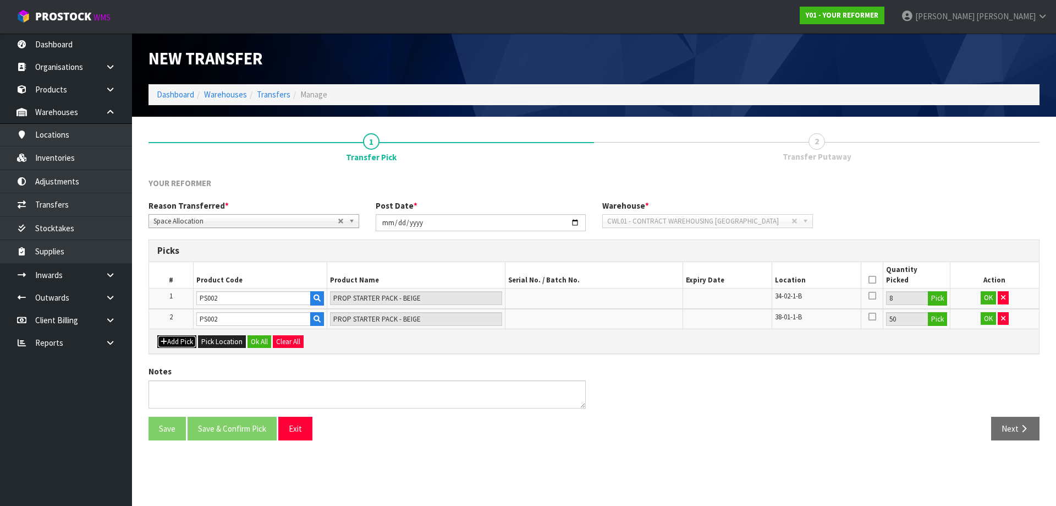
click at [173, 340] on button "Add Pick" at bounding box center [176, 341] width 39 height 13
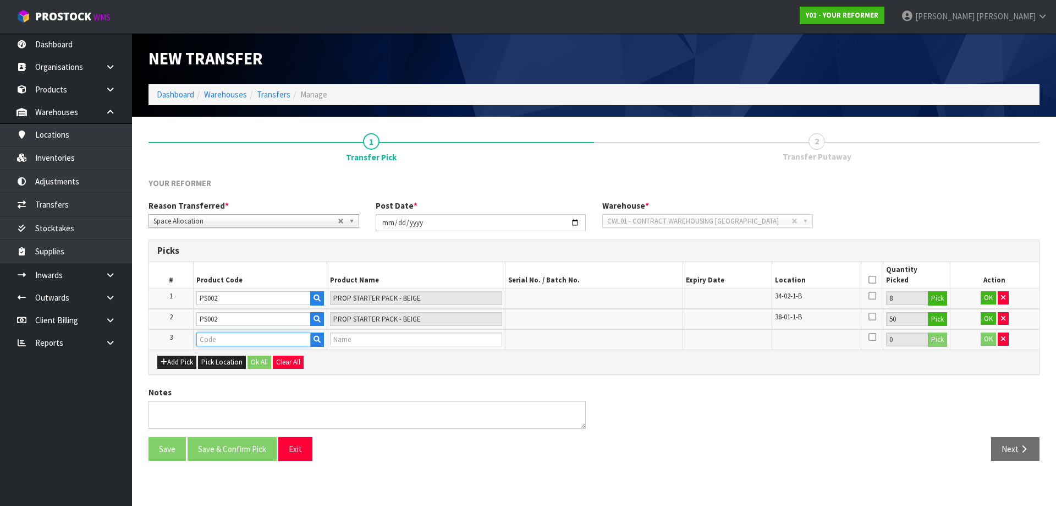
click at [211, 337] on input "text" at bounding box center [253, 339] width 114 height 14
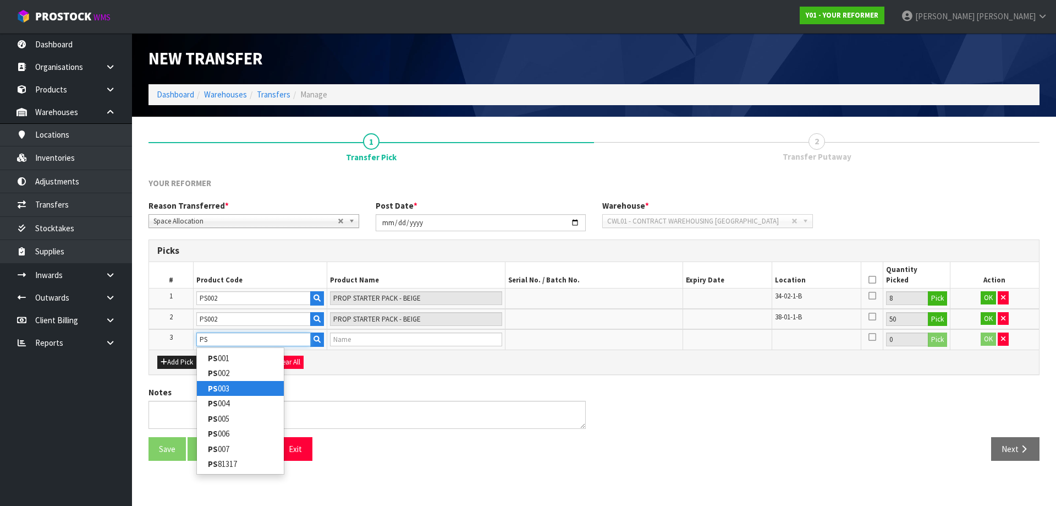
type input "PS"
click at [231, 395] on link "PS 003" at bounding box center [240, 388] width 87 height 15
type input "PS003"
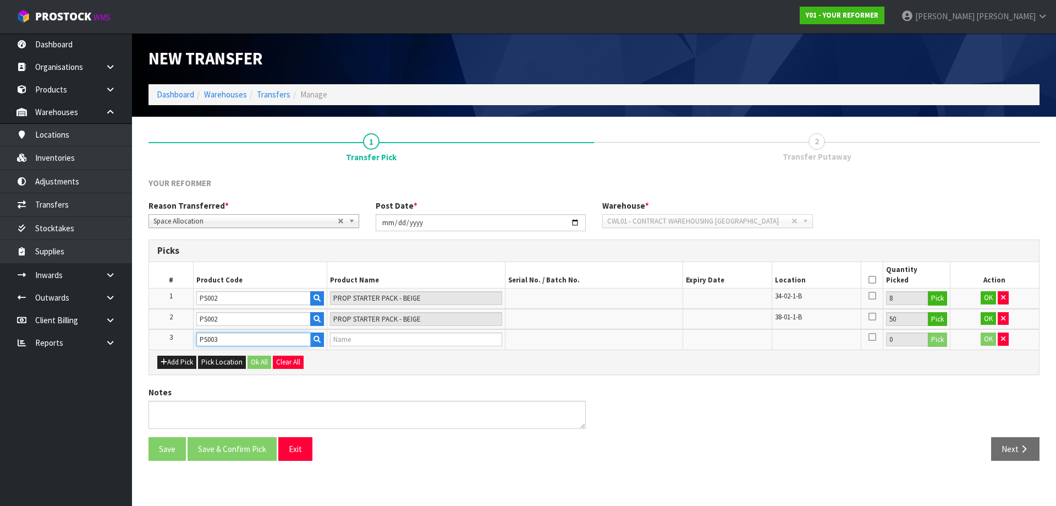
type input "PROP STARTER PACK - SAGE"
click at [947, 342] on button "Pick" at bounding box center [937, 339] width 19 height 14
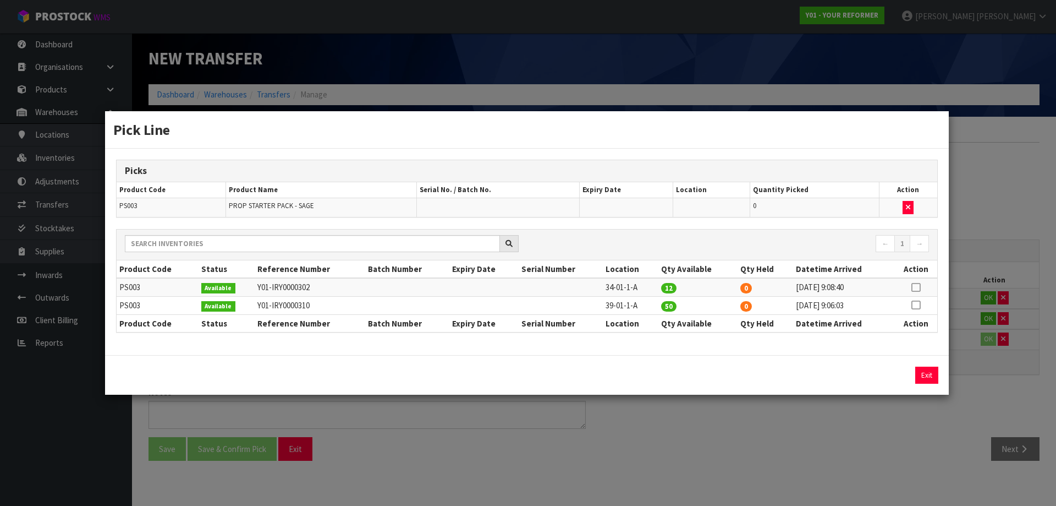
click at [918, 287] on icon at bounding box center [916, 287] width 9 height 1
click at [898, 381] on button "Assign Pick" at bounding box center [889, 374] width 45 height 17
type input "12"
click at [914, 305] on icon at bounding box center [916, 305] width 9 height 1
click at [900, 372] on button "Assign Pick" at bounding box center [889, 374] width 45 height 17
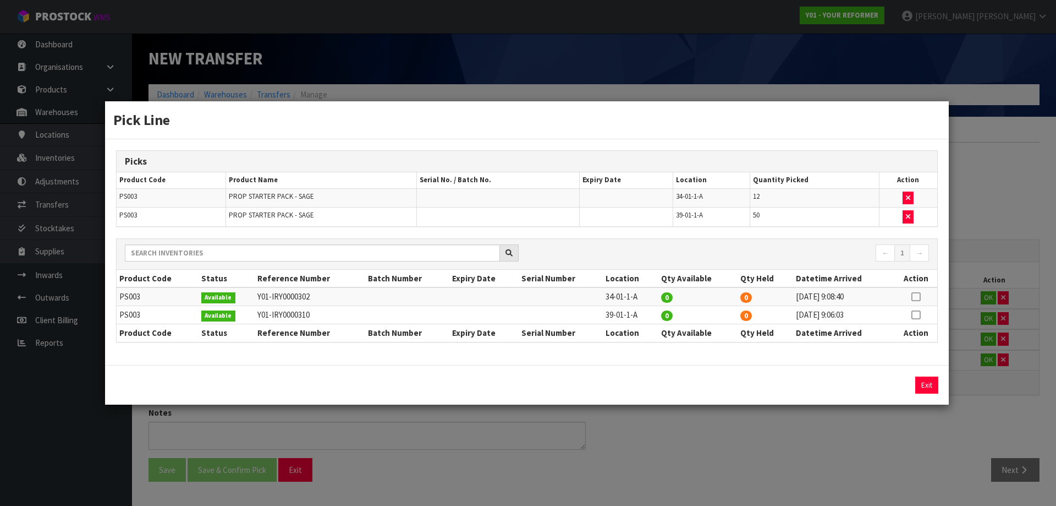
click at [1003, 381] on div "Pick Line Picks Product Code Product Name Serial No. / Batch No. Expiry Date Lo…" at bounding box center [528, 253] width 1056 height 506
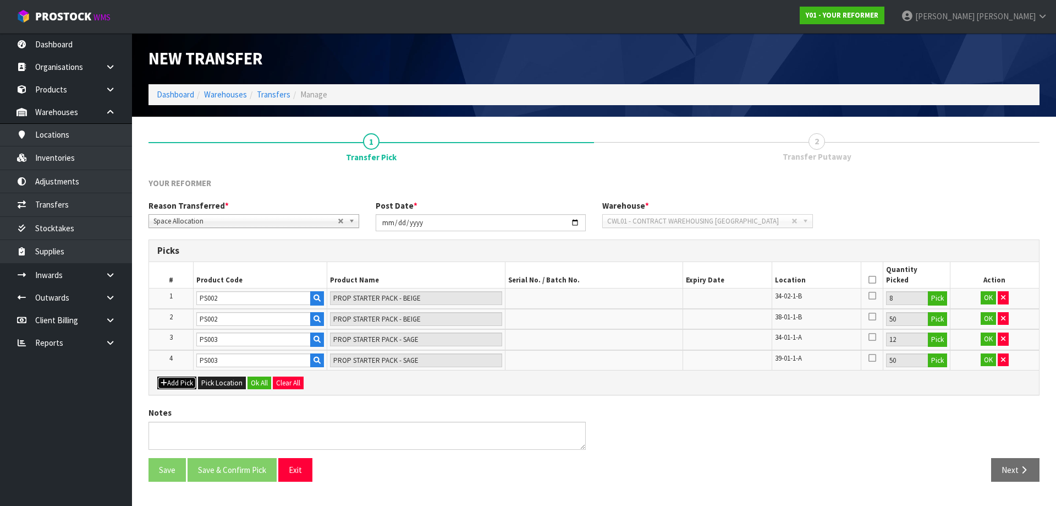
click at [181, 385] on button "Add Pick" at bounding box center [176, 382] width 39 height 13
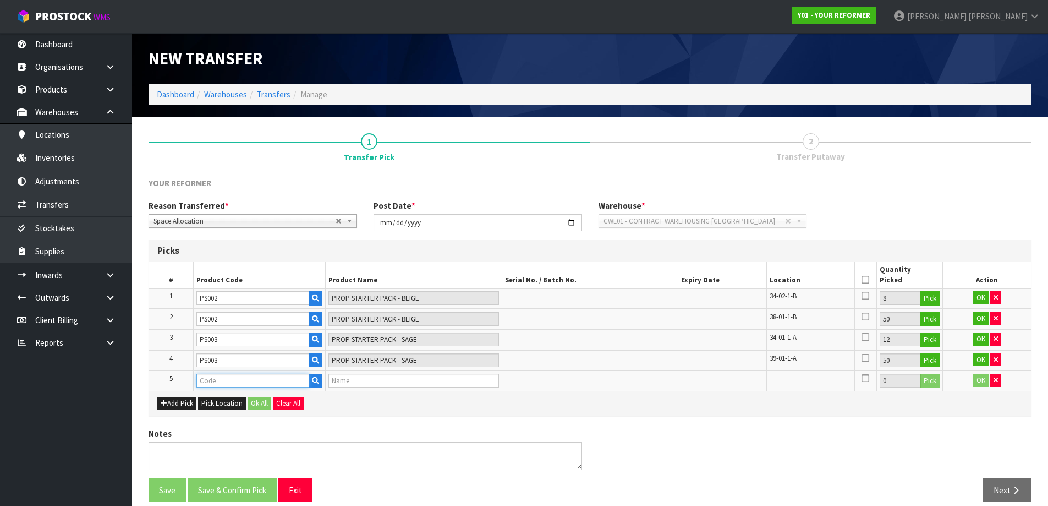
click at [226, 385] on input "text" at bounding box center [252, 381] width 113 height 14
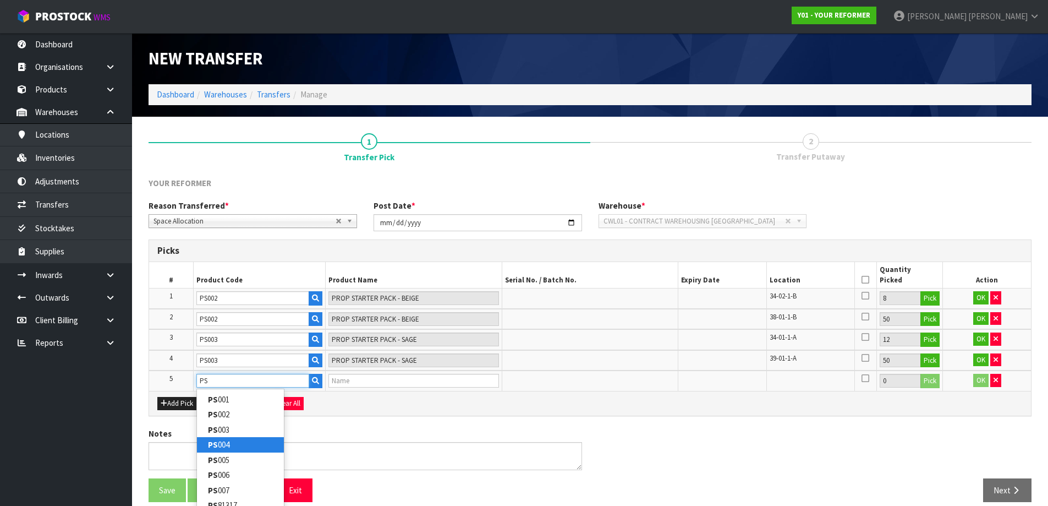
type input "PS"
click at [222, 451] on link "PS 004" at bounding box center [240, 444] width 87 height 15
type input "PS004"
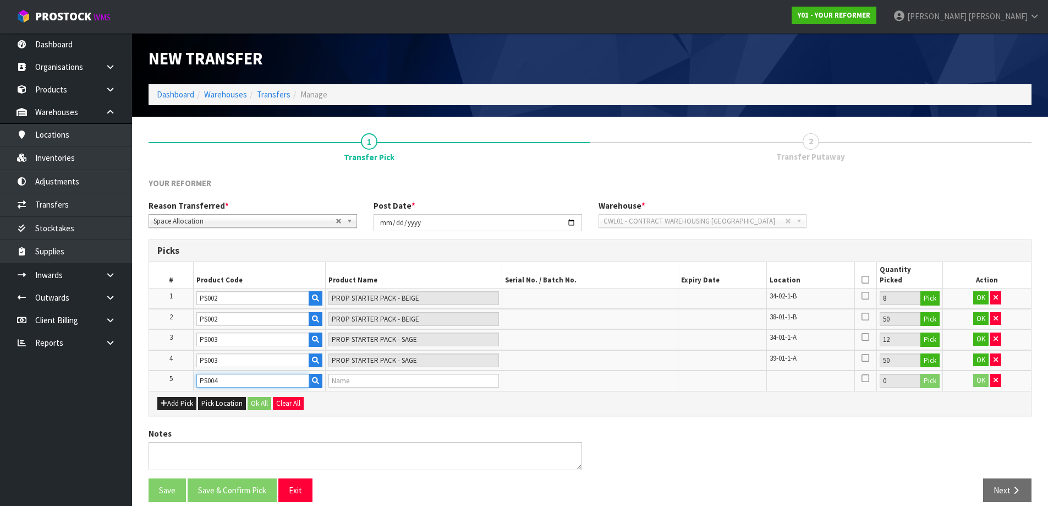
type input "PROP STARTER PACK - MOCHA"
click at [923, 380] on button "Pick" at bounding box center [929, 381] width 19 height 14
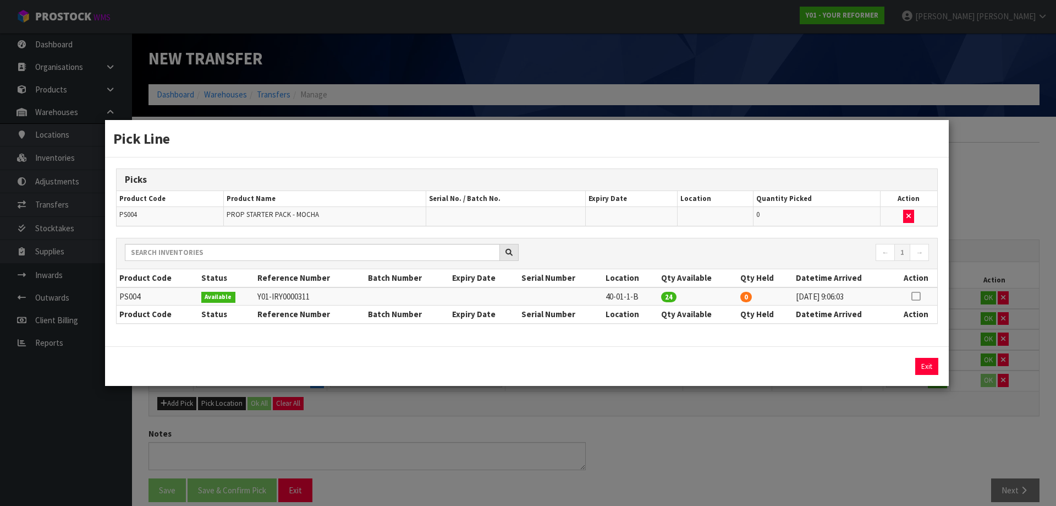
click at [919, 296] on icon at bounding box center [916, 296] width 9 height 1
click at [883, 364] on button "Assign Pick" at bounding box center [889, 366] width 45 height 17
type input "24"
click at [944, 439] on div "Pick Line Picks Product Code Product Name Serial No. / Batch No. Expiry Date Lo…" at bounding box center [528, 253] width 1056 height 506
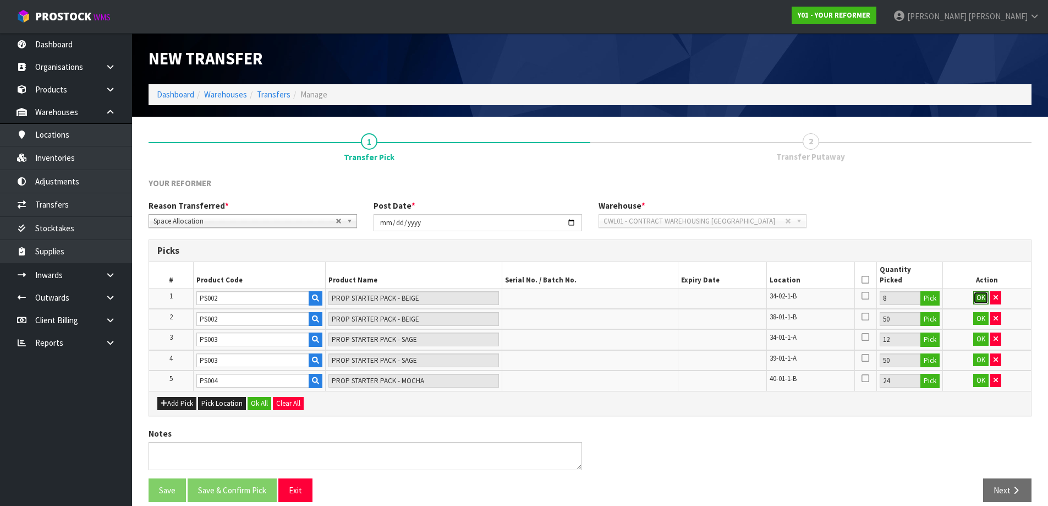
click at [976, 299] on button "OK" at bounding box center [980, 297] width 15 height 13
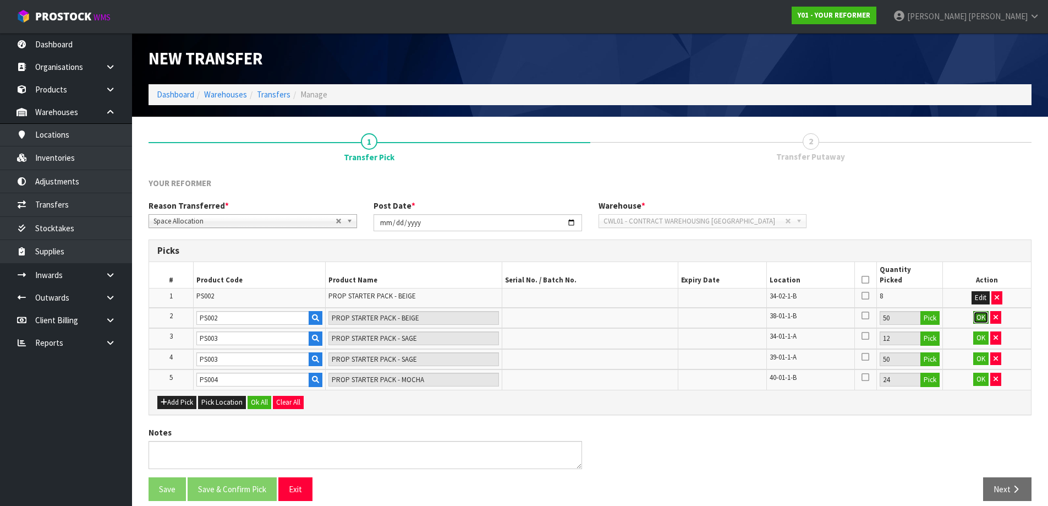
click at [976, 316] on button "OK" at bounding box center [980, 317] width 15 height 13
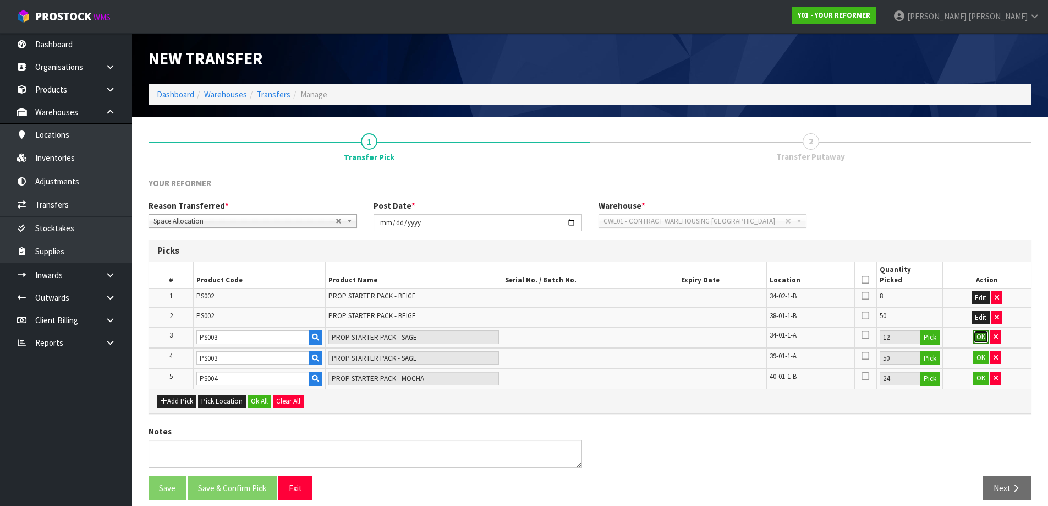
click at [976, 340] on button "OK" at bounding box center [980, 336] width 15 height 13
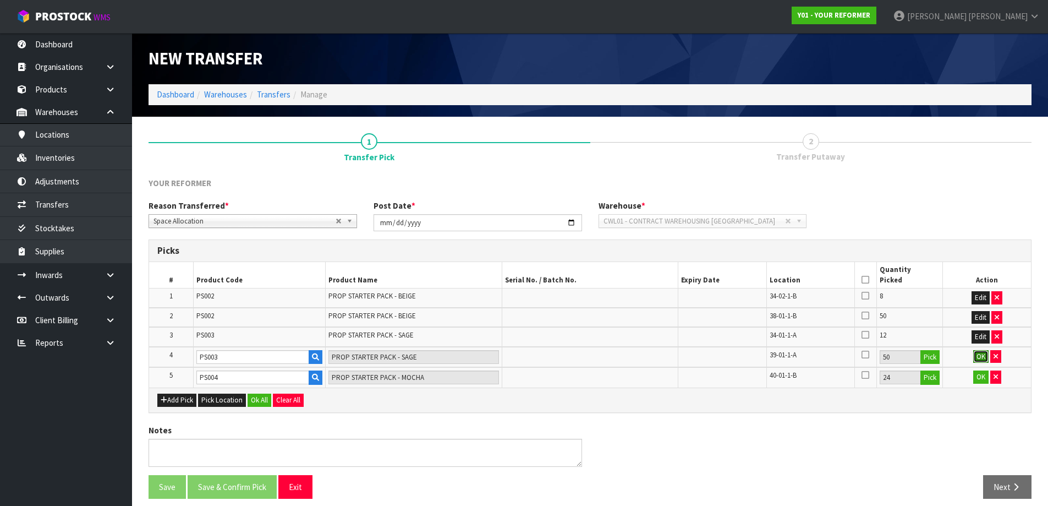
click at [979, 362] on button "OK" at bounding box center [980, 356] width 15 height 13
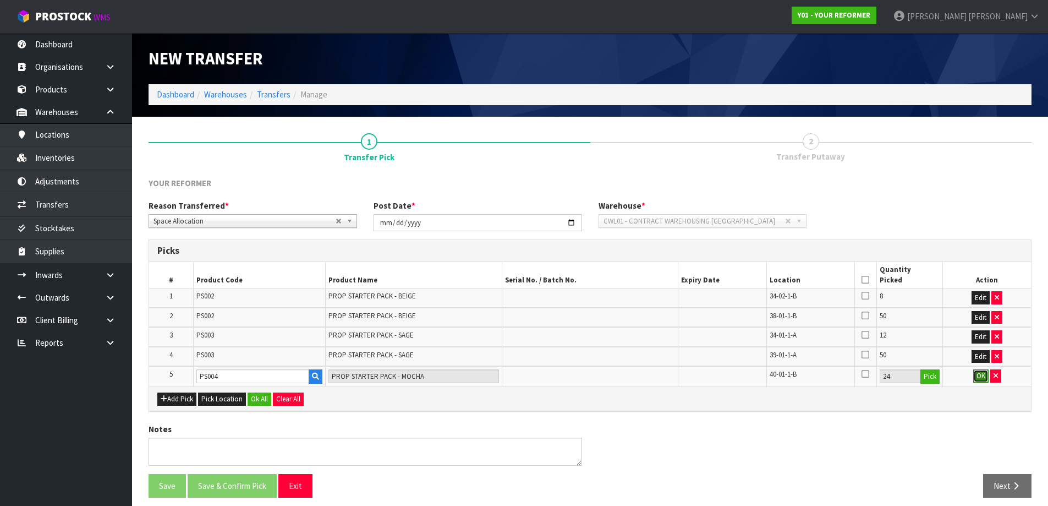
click at [981, 377] on button "OK" at bounding box center [980, 375] width 15 height 13
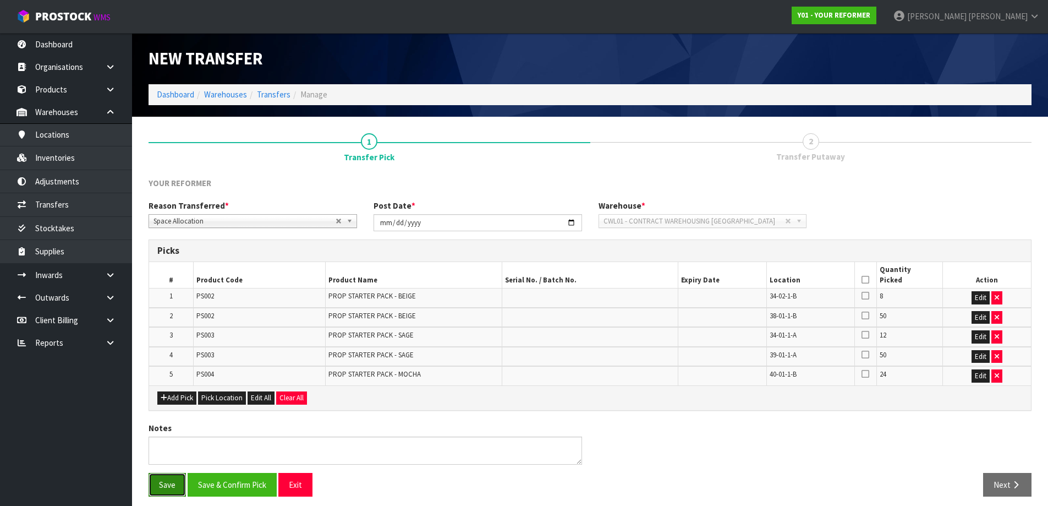
click at [174, 478] on button "Save" at bounding box center [167, 485] width 37 height 24
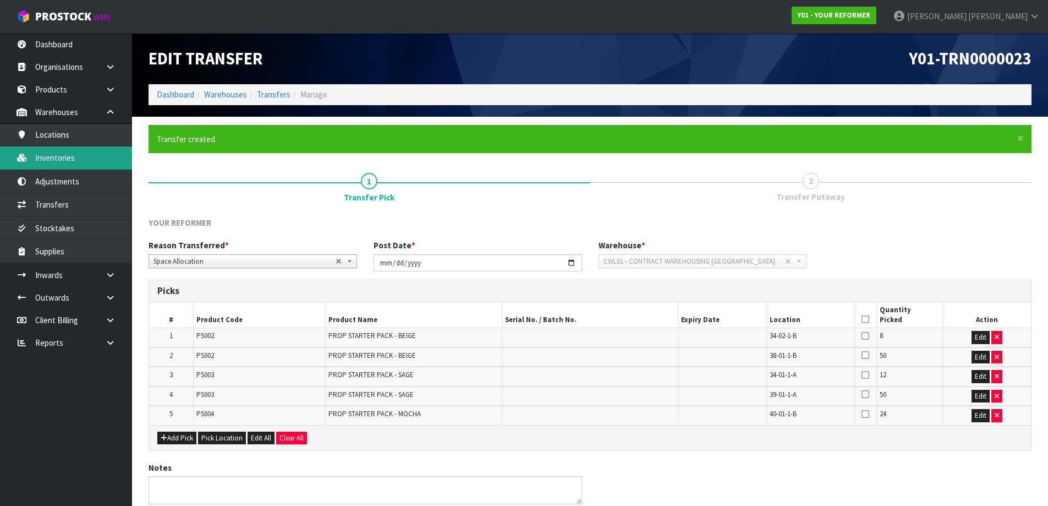
click at [63, 162] on link "Inventories" at bounding box center [66, 157] width 132 height 23
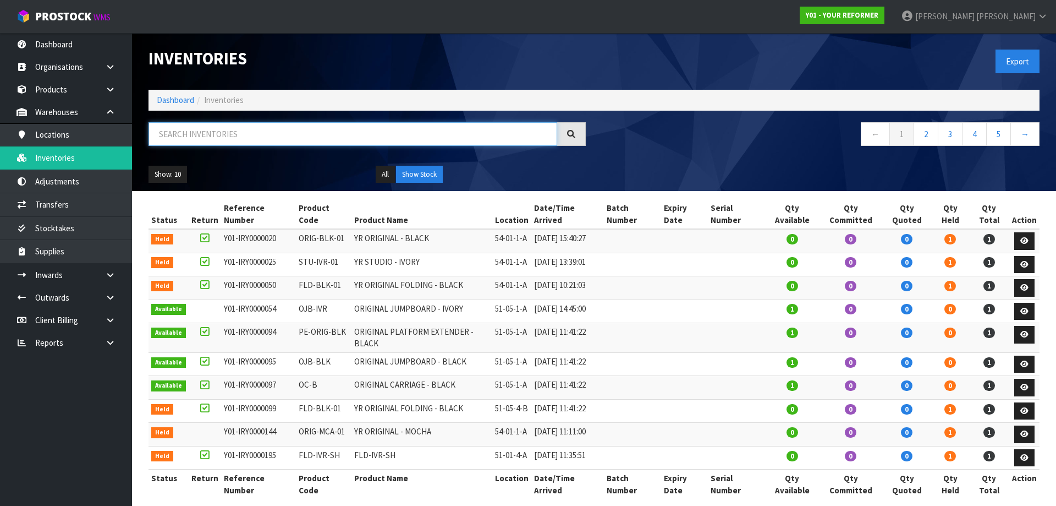
click at [165, 138] on input "text" at bounding box center [353, 134] width 409 height 24
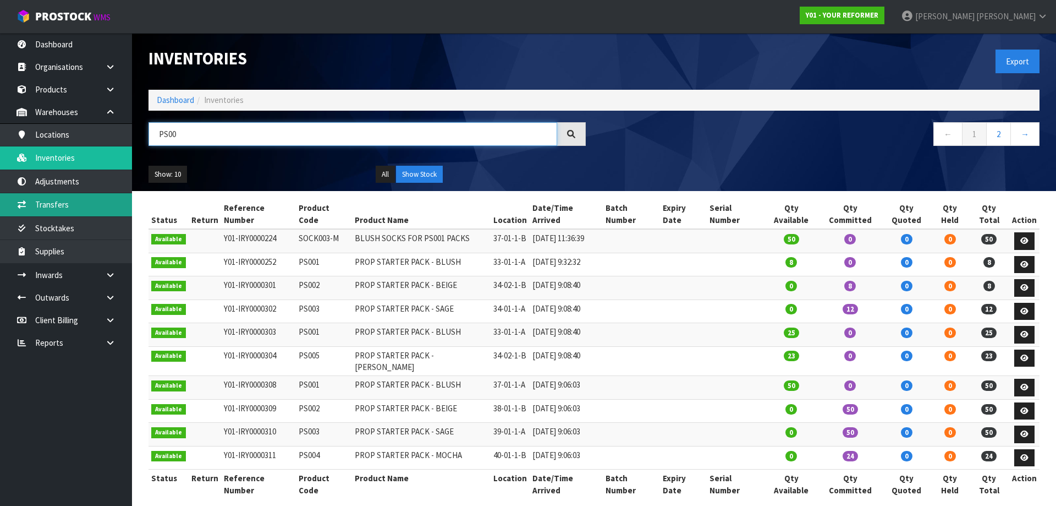
type input "PS00"
click at [47, 211] on link "Transfers" at bounding box center [66, 204] width 132 height 23
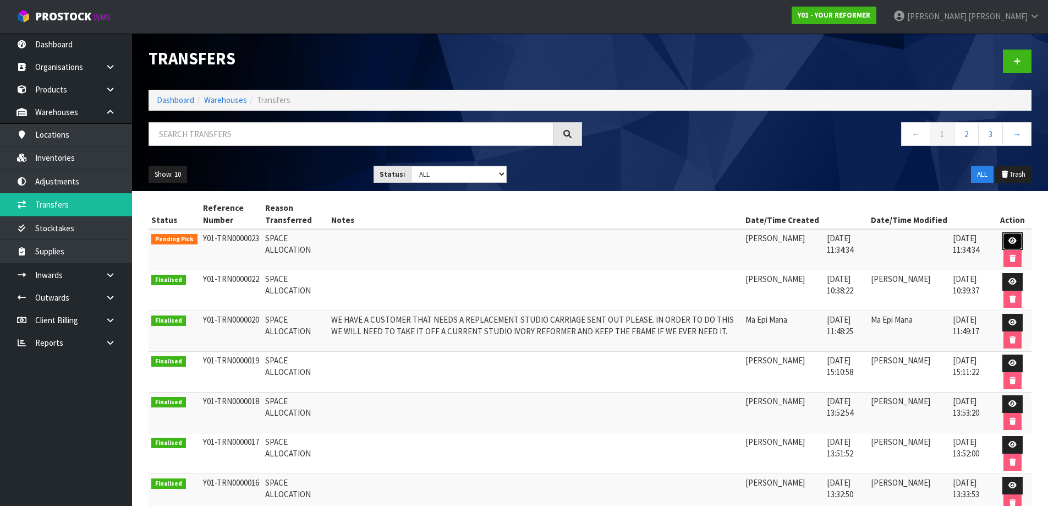
click at [1015, 243] on icon at bounding box center [1012, 240] width 8 height 7
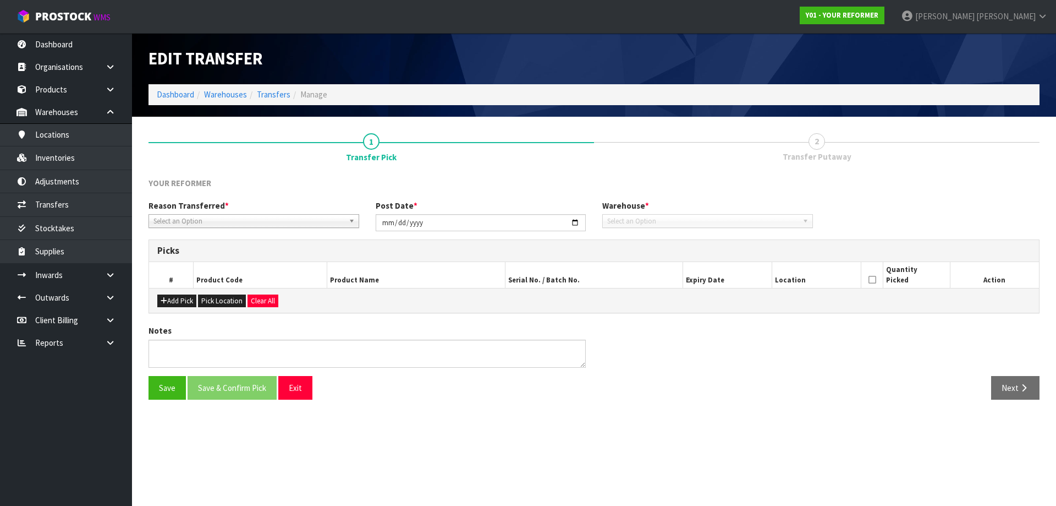
type input "2025-09-02"
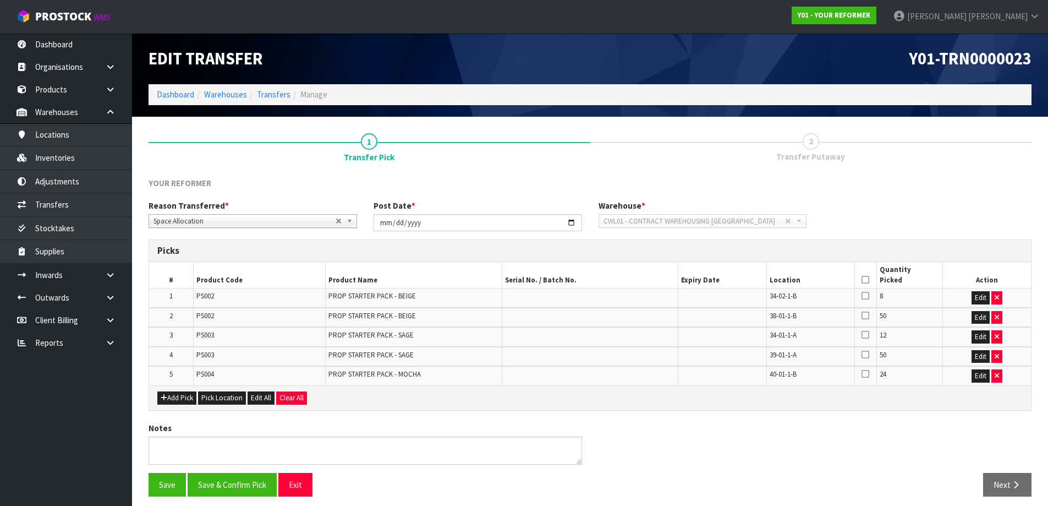
click at [865, 280] on icon at bounding box center [865, 279] width 8 height 1
click at [867, 284] on th at bounding box center [865, 275] width 22 height 26
click at [864, 279] on icon at bounding box center [865, 279] width 8 height 1
click at [179, 485] on button "Save" at bounding box center [167, 485] width 37 height 24
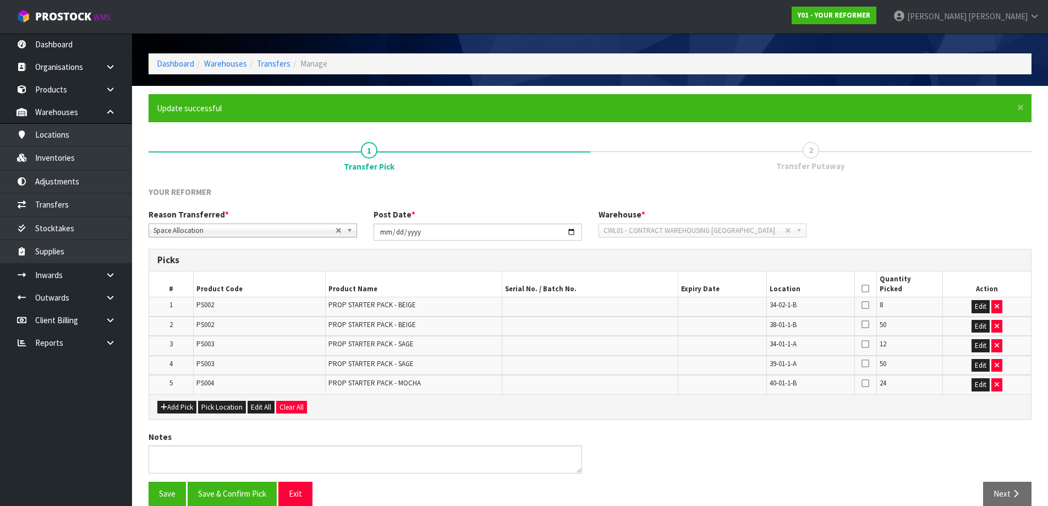
scroll to position [47, 0]
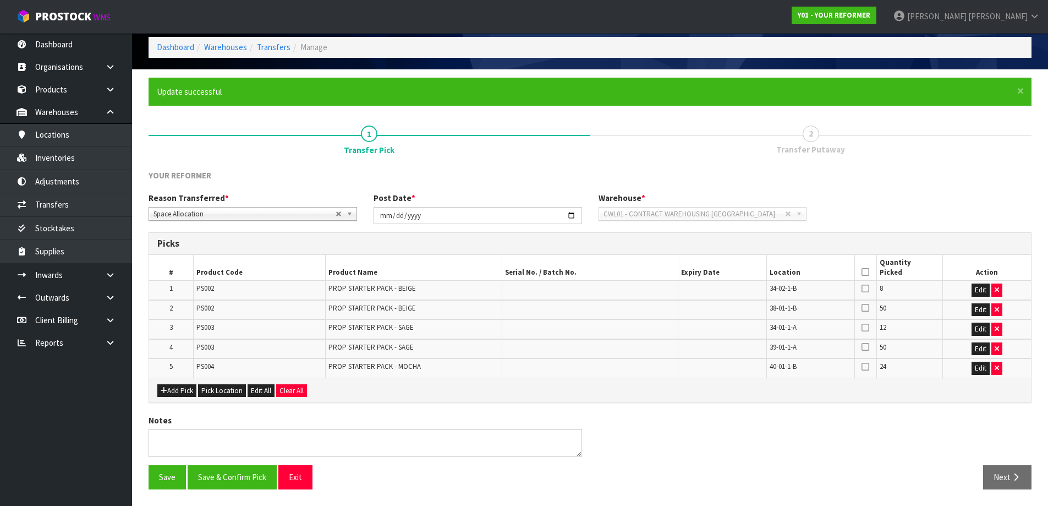
click at [896, 250] on div "Picks" at bounding box center [590, 244] width 882 height 22
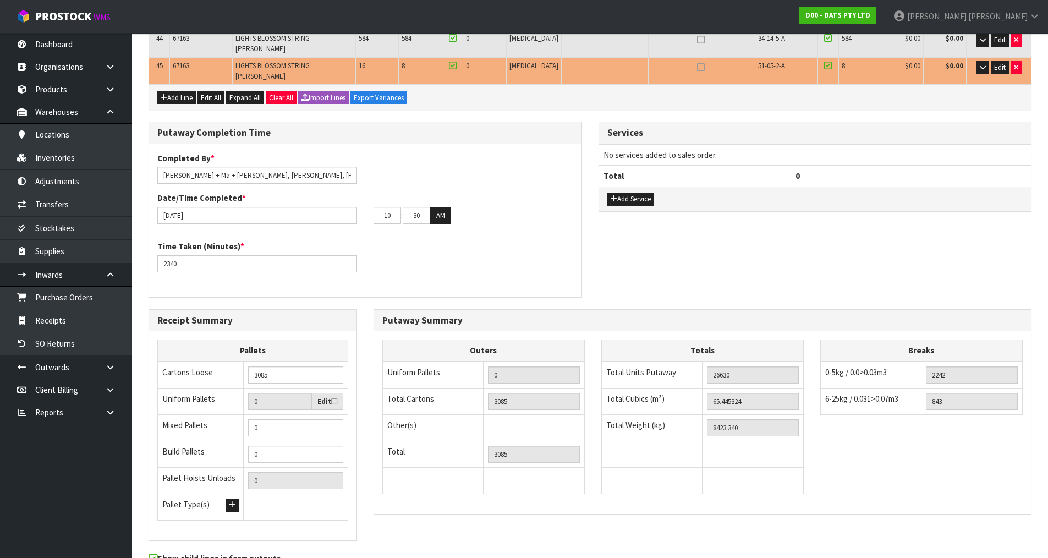
scroll to position [1268, 0]
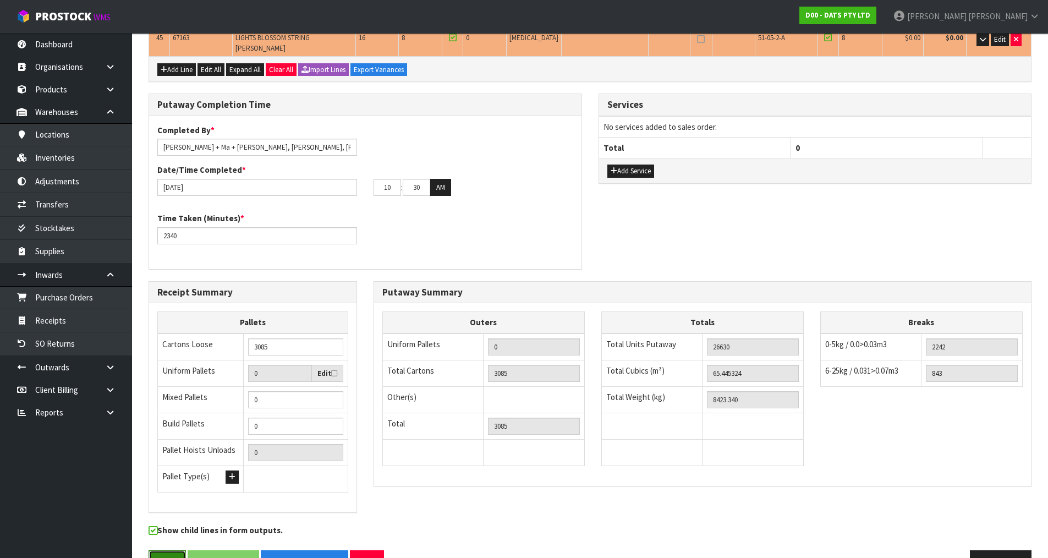
click at [157, 550] on button "Save" at bounding box center [167, 562] width 37 height 24
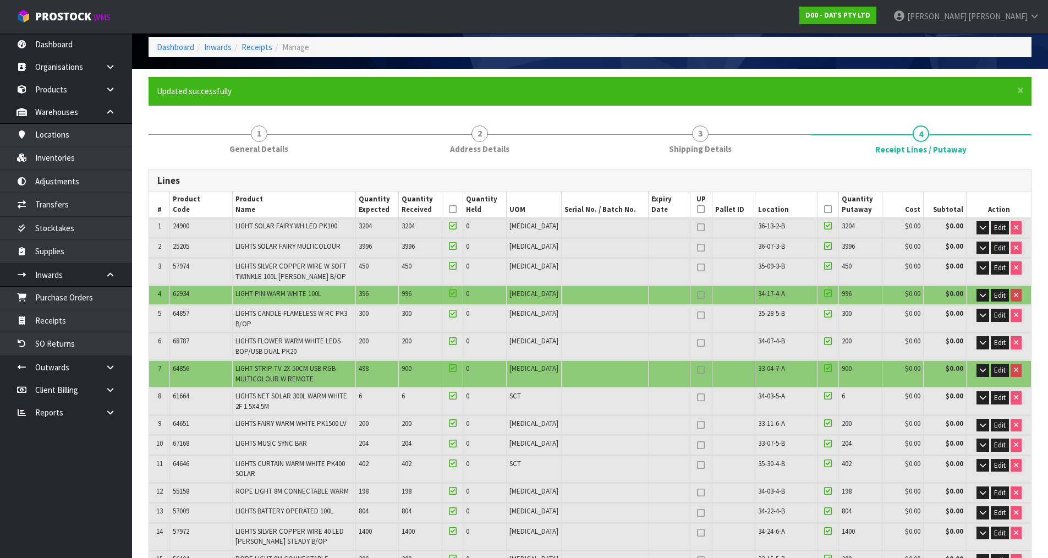
scroll to position [0, 0]
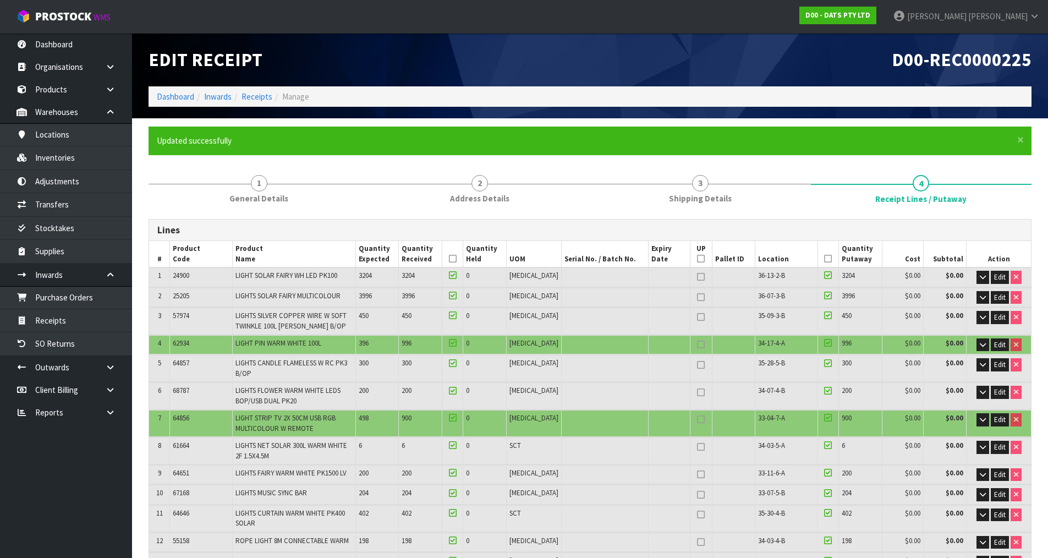
click at [824, 259] on icon at bounding box center [828, 259] width 8 height 1
click at [457, 259] on icon at bounding box center [453, 259] width 8 height 1
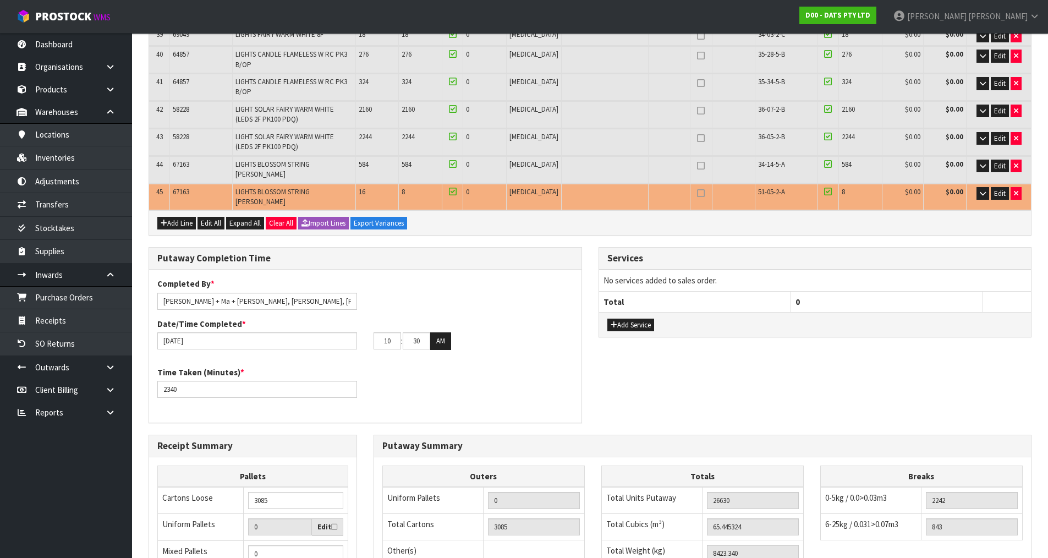
scroll to position [1308, 0]
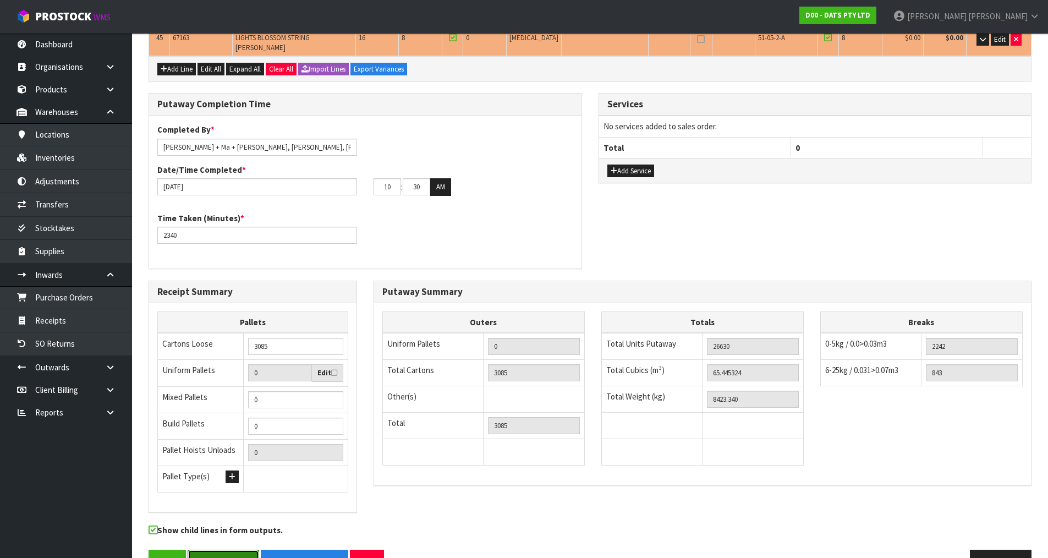
click at [235, 550] on button "Save & Finalise" at bounding box center [224, 562] width 72 height 24
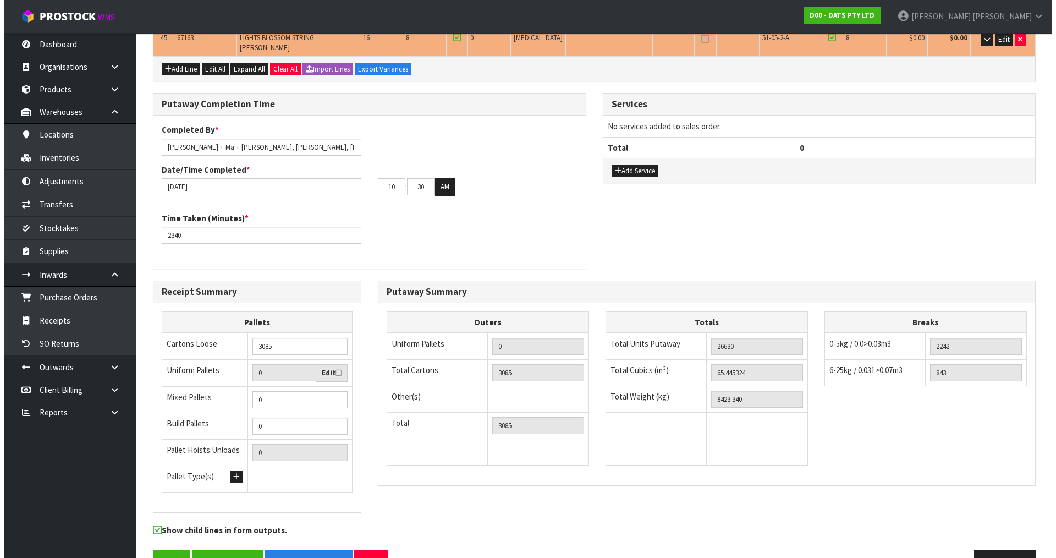
scroll to position [0, 0]
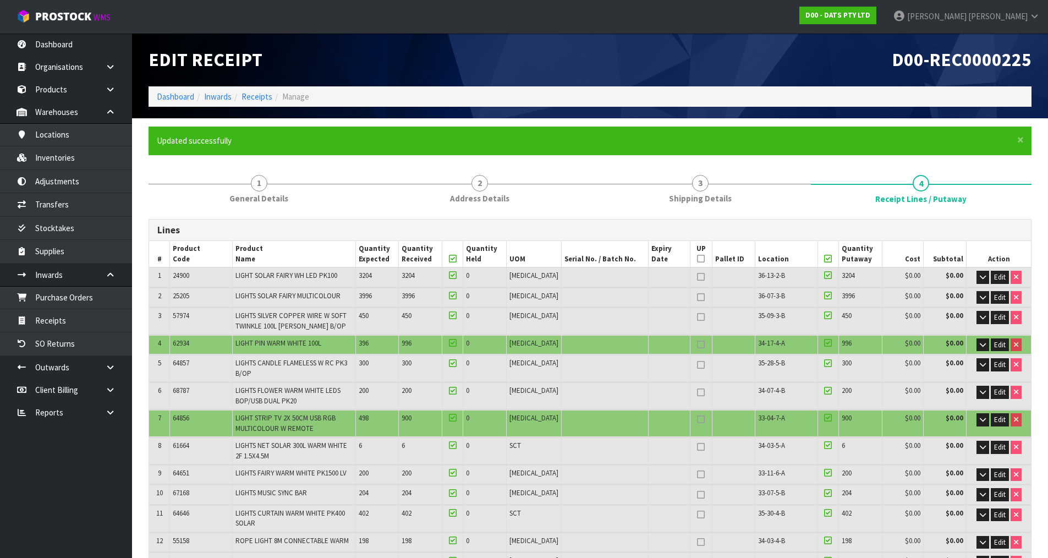
type input "2994"
type input "65.336397"
type input "11468.2"
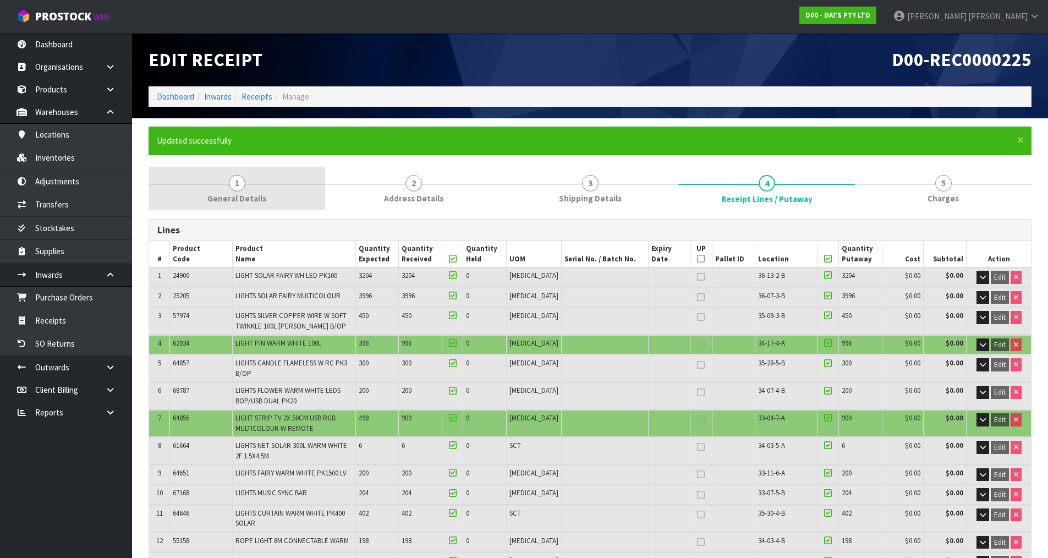
click at [207, 201] on link "1 General Details" at bounding box center [237, 188] width 177 height 43
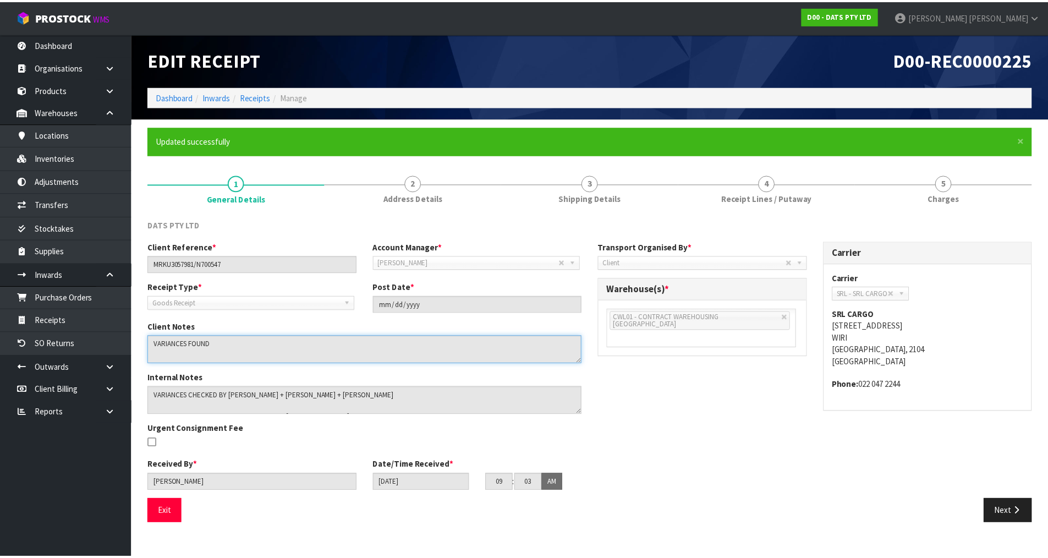
scroll to position [247, 0]
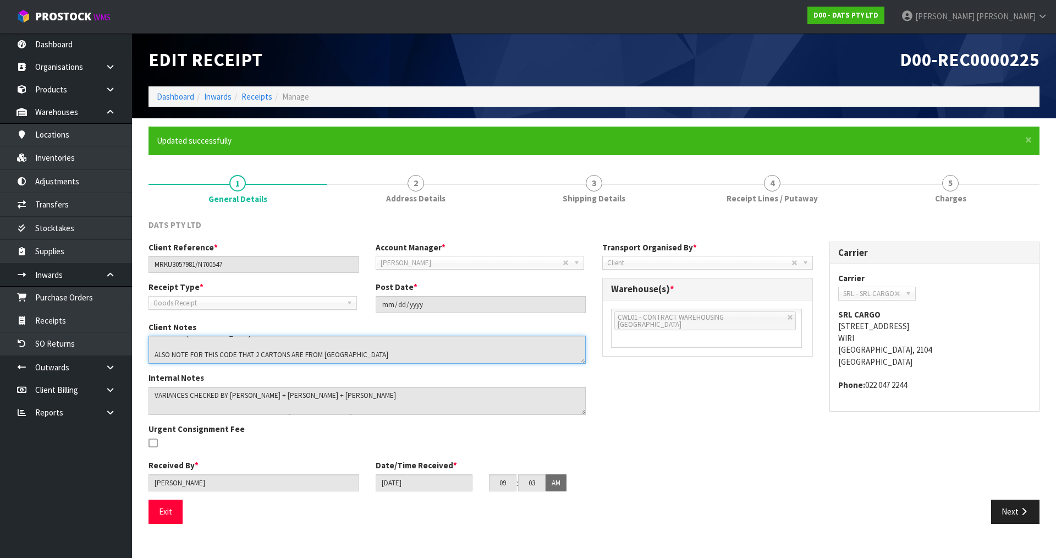
click at [465, 490] on div "Client Reference * MRKU3057981/N700547 Account Manager * Zubair Moolla Rod Gile…" at bounding box center [367, 370] width 454 height 258
click at [377, 353] on textarea at bounding box center [367, 350] width 437 height 28
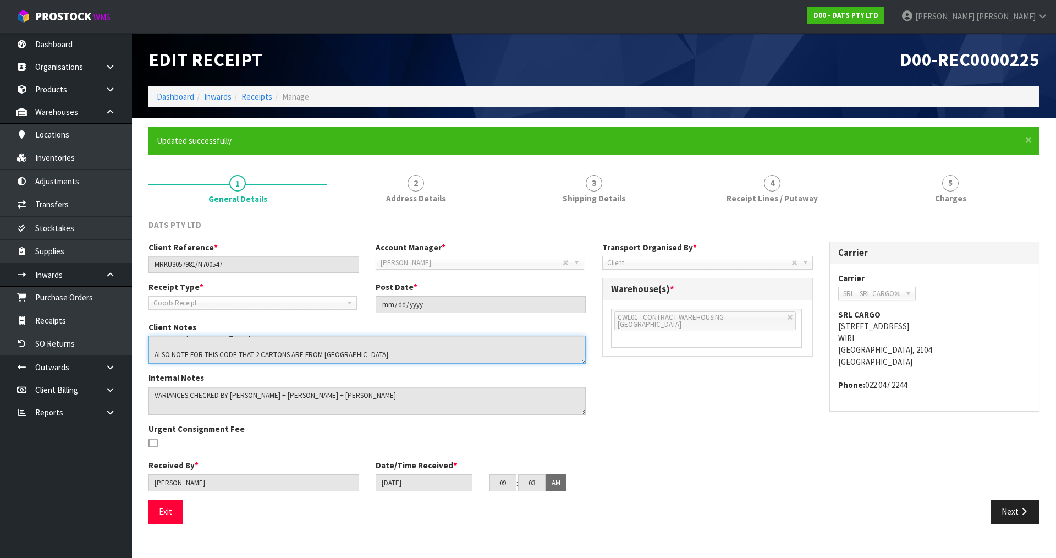
click at [353, 358] on textarea at bounding box center [367, 350] width 437 height 28
click at [358, 354] on textarea at bounding box center [367, 350] width 437 height 28
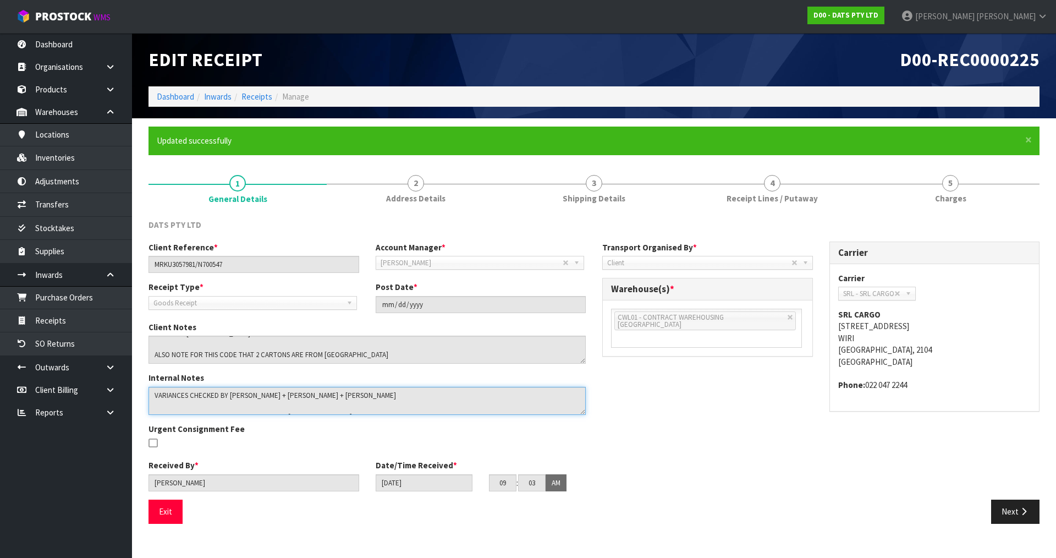
click at [324, 395] on textarea at bounding box center [367, 401] width 437 height 28
drag, startPoint x: 774, startPoint y: 185, endPoint x: 633, endPoint y: 249, distance: 154.4
click at [774, 185] on span "4" at bounding box center [772, 183] width 17 height 17
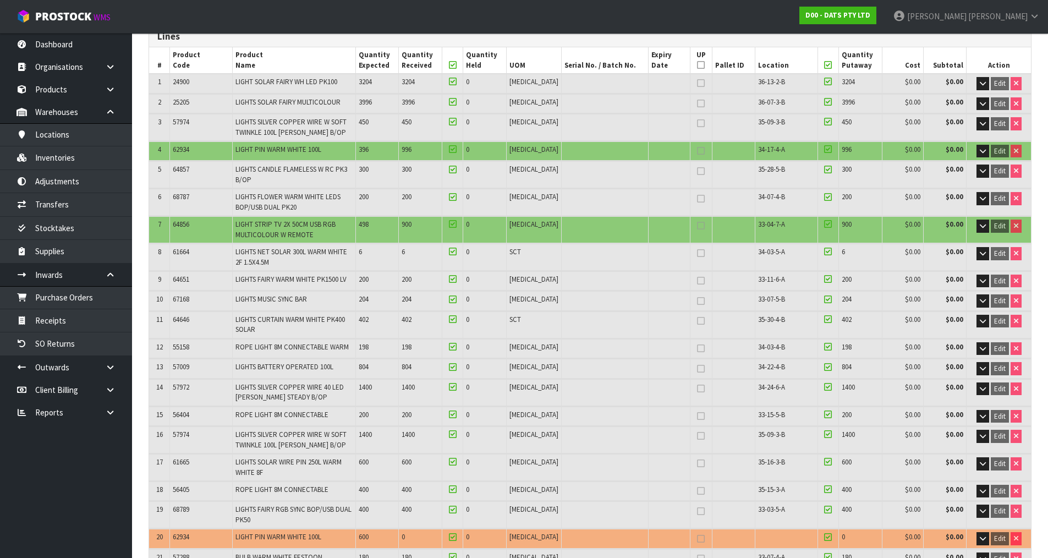
scroll to position [852, 0]
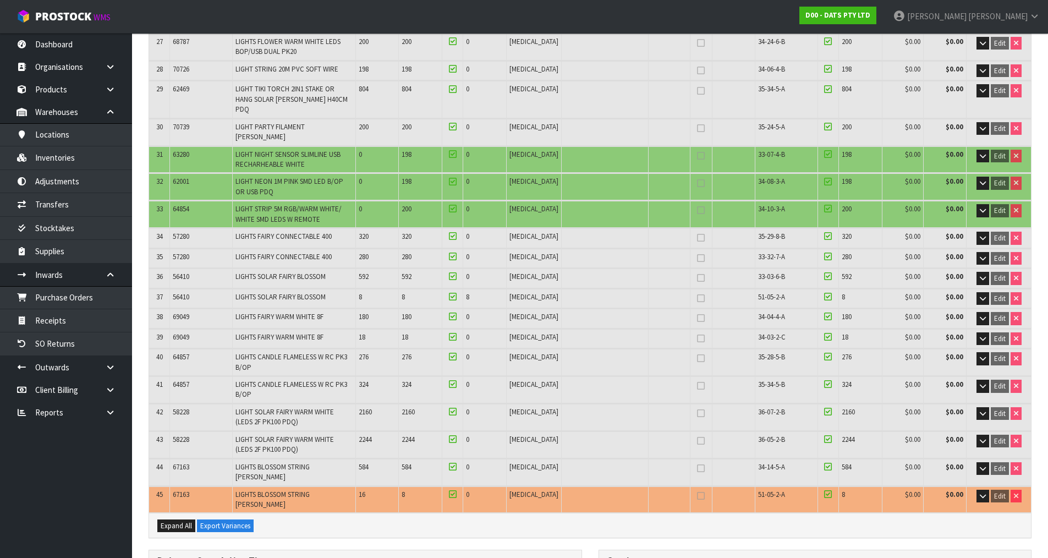
click at [180, 289] on td "56410" at bounding box center [201, 298] width 62 height 19
click at [183, 292] on span "56410" at bounding box center [181, 296] width 17 height 9
copy span "56410"
click at [182, 490] on span "67163" at bounding box center [181, 494] width 17 height 9
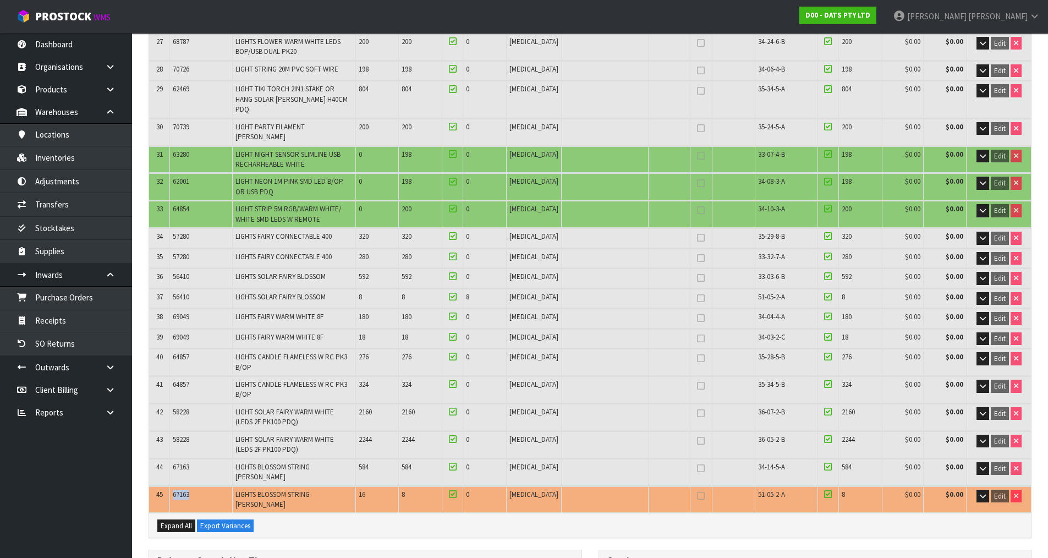
click at [182, 490] on span "67163" at bounding box center [181, 494] width 17 height 9
copy span "67163"
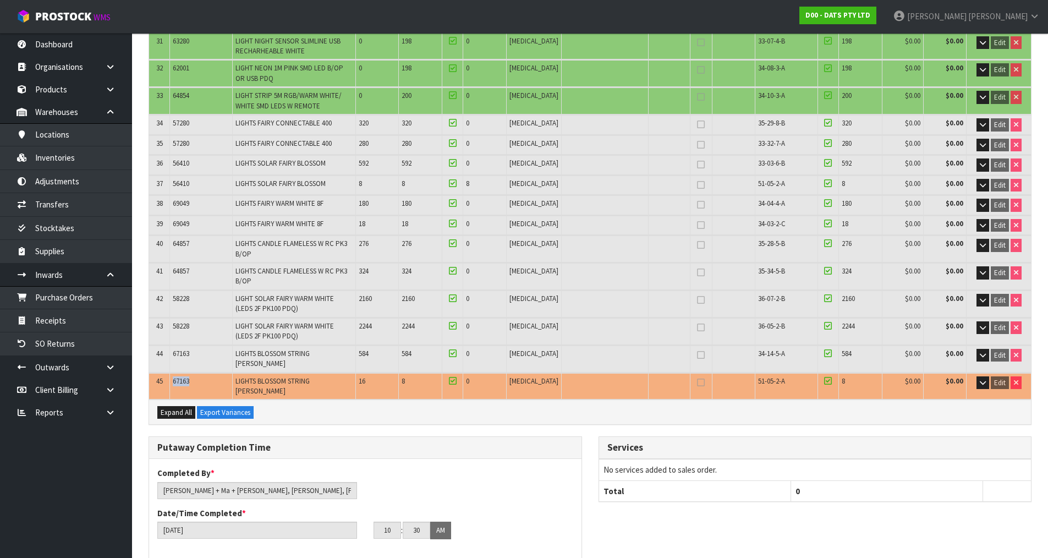
scroll to position [1308, 0]
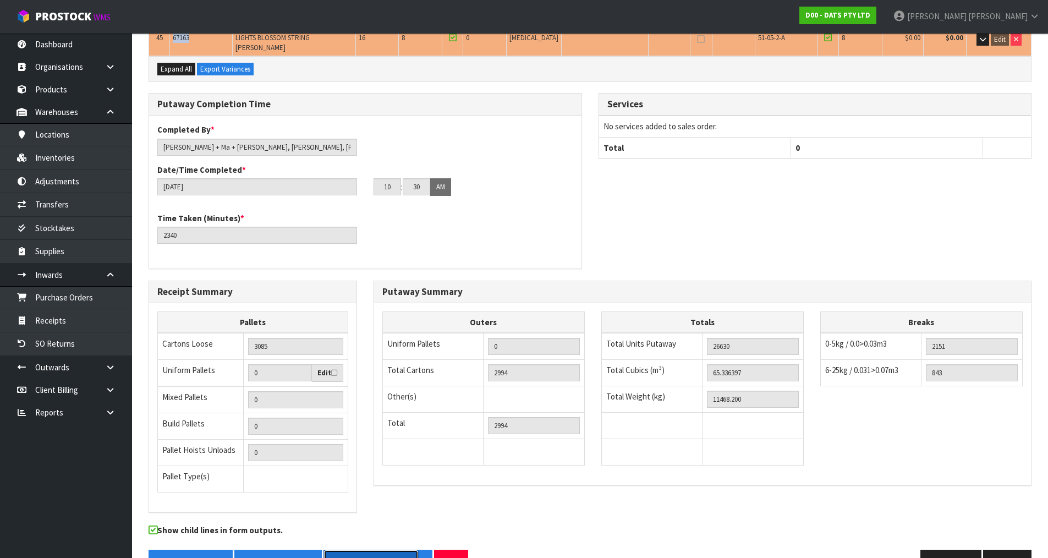
click at [371, 550] on button "Receive Confirmation" at bounding box center [370, 562] width 95 height 24
click at [287, 550] on button "Inward Goods Form" at bounding box center [277, 562] width 87 height 24
